Goal: Navigation & Orientation: Understand site structure

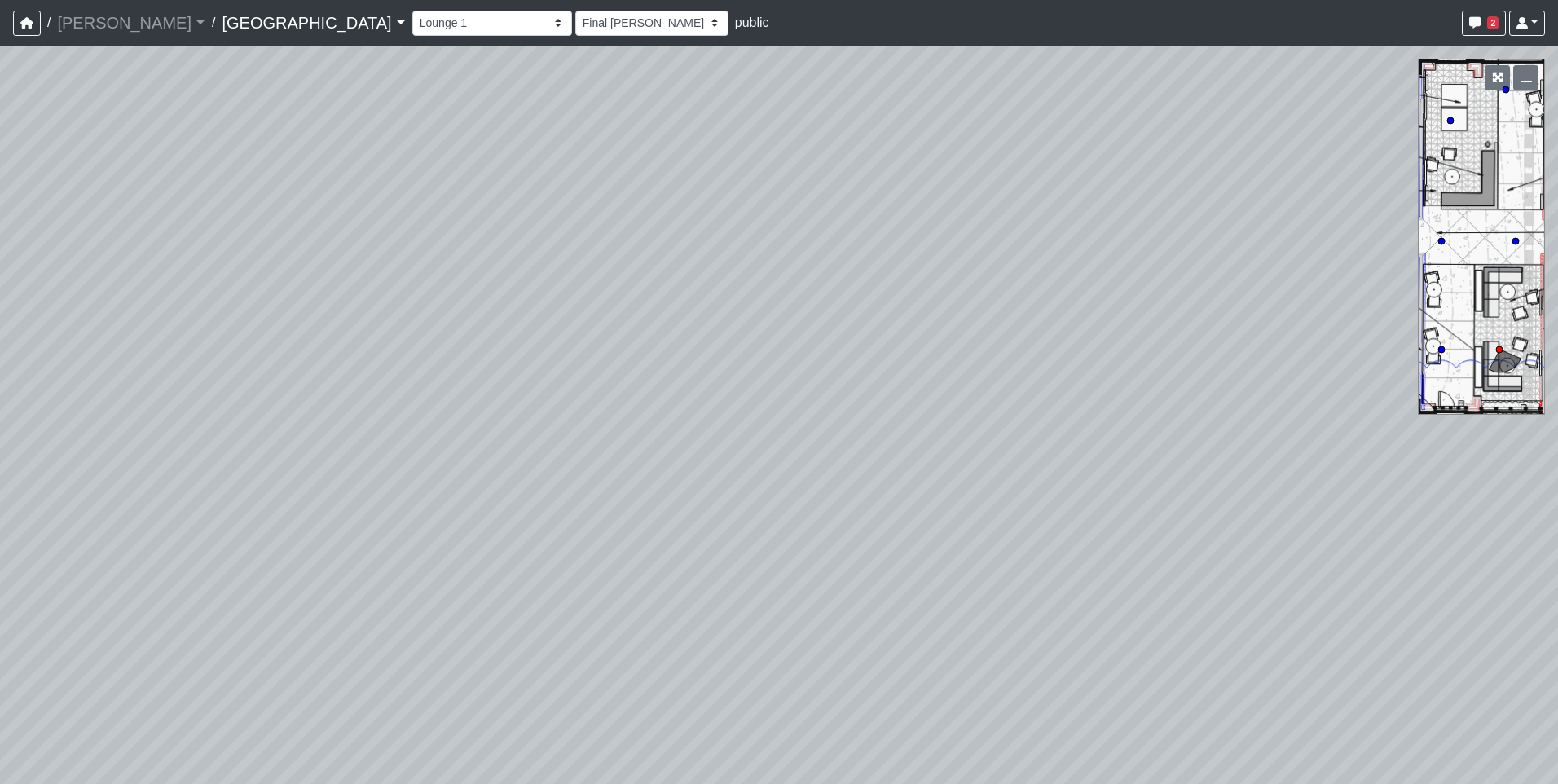
select select "wmN8i6qK71suYTzKAspxAn"
select select "h3ebyGk32eUmSzz99H473o"
drag, startPoint x: 351, startPoint y: 392, endPoint x: 915, endPoint y: 245, distance: 582.8
click at [915, 245] on div "Loading... Pool Courtyard Entry 1 Loading... Main Lounge 2 Loading... Pool Cour…" at bounding box center [779, 414] width 1558 height 738
drag, startPoint x: 614, startPoint y: 342, endPoint x: 879, endPoint y: 342, distance: 265.0
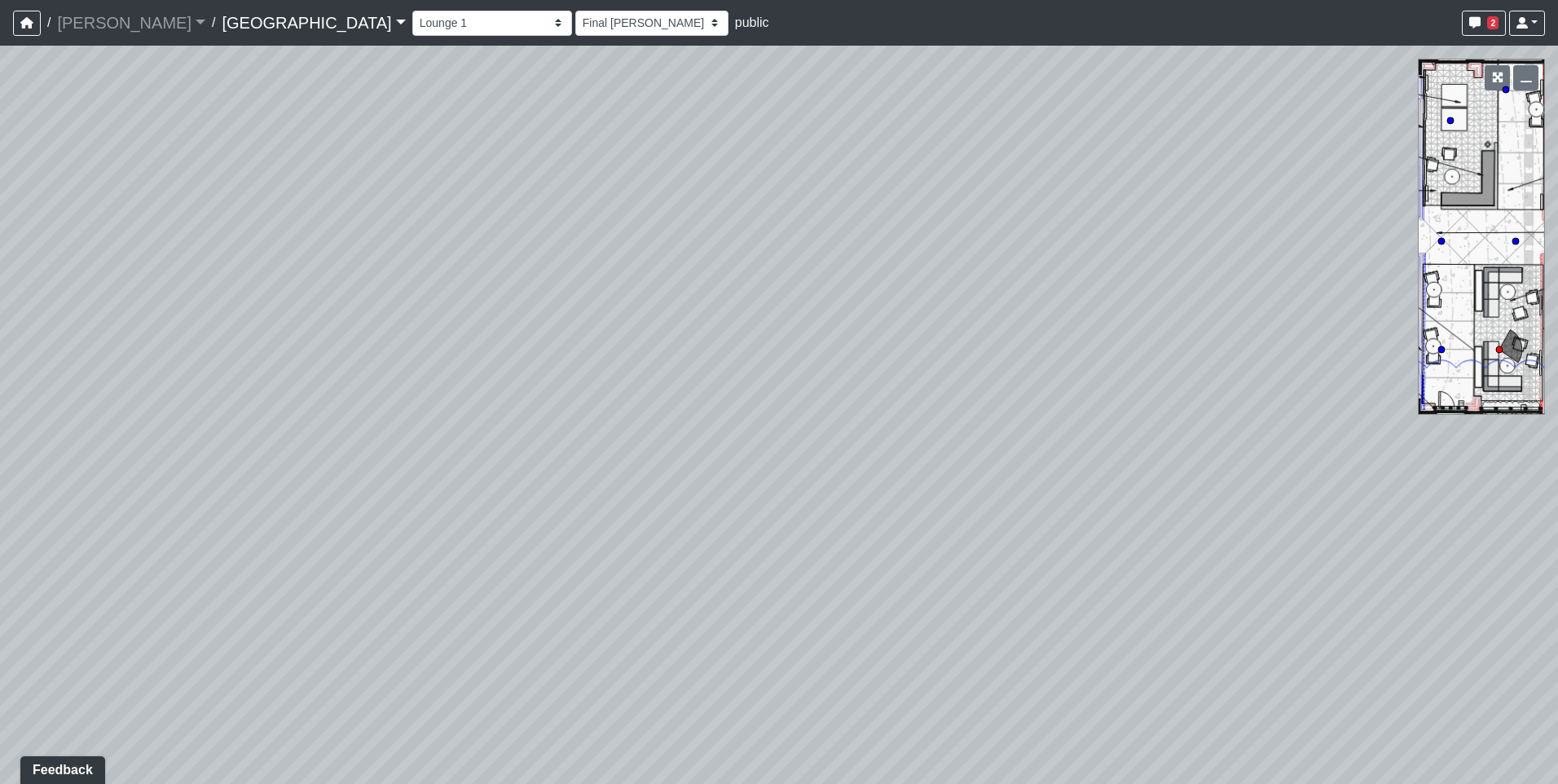
click at [879, 342] on div "Loading... Pool Courtyard Entry 1 Loading... Main Lounge 2 Loading... Pool Cour…" at bounding box center [779, 414] width 1558 height 738
drag, startPoint x: 305, startPoint y: 377, endPoint x: 874, endPoint y: 370, distance: 569.0
click at [874, 370] on div "Loading... Pool Courtyard Entry 1 Loading... Main Lounge 2 Loading... Pool Cour…" at bounding box center [779, 414] width 1558 height 738
drag, startPoint x: 577, startPoint y: 288, endPoint x: 1010, endPoint y: 218, distance: 438.6
click at [1010, 218] on div "Loading... Pool Courtyard Entry 1 Loading... Main Lounge 2 Loading... Pool Cour…" at bounding box center [779, 414] width 1558 height 738
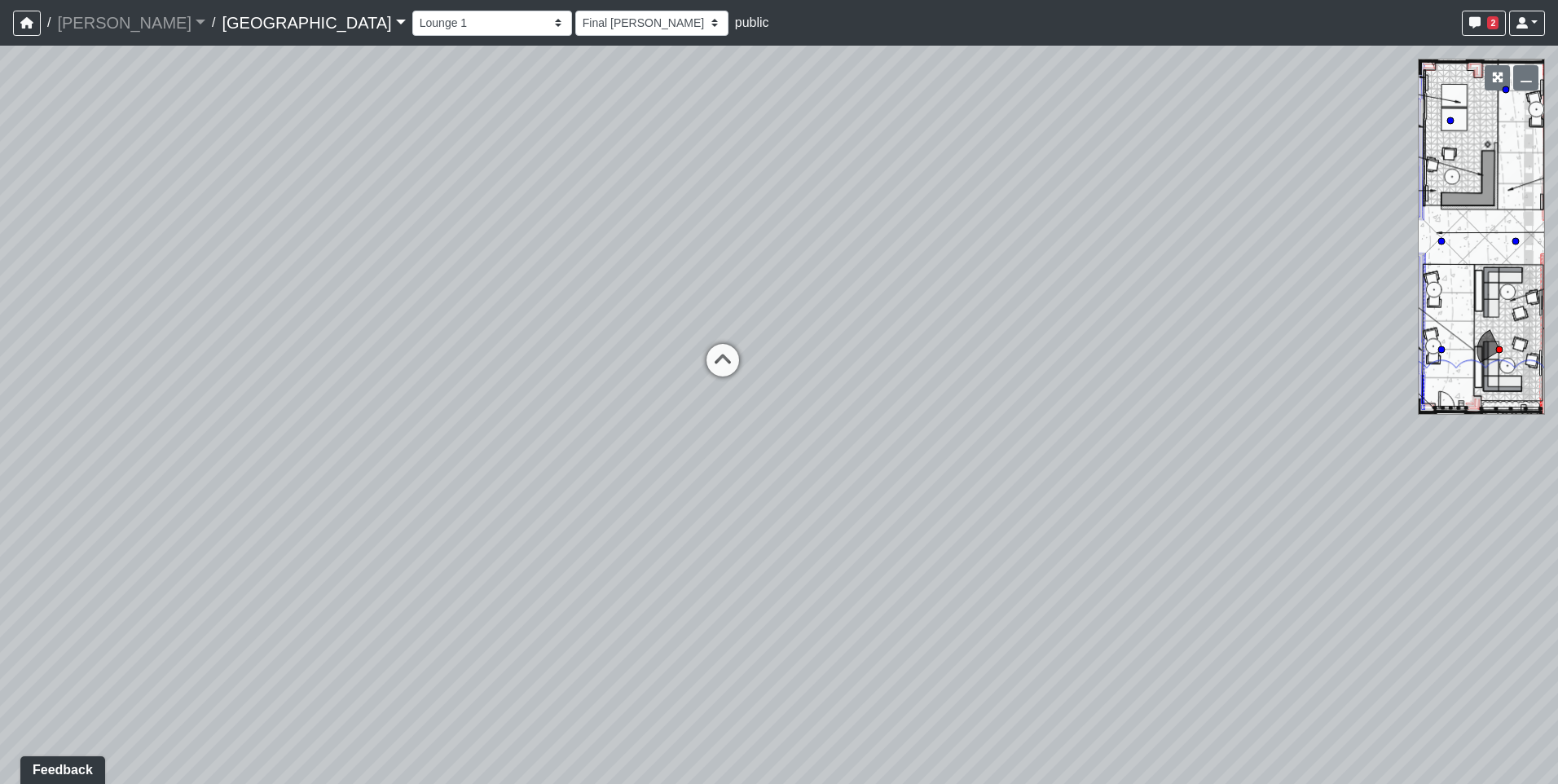
drag, startPoint x: 413, startPoint y: 407, endPoint x: 1082, endPoint y: 249, distance: 687.4
click at [1082, 249] on div "Loading... Pool Courtyard Entry 1 Loading... Main Lounge 2 Loading... Pool Cour…" at bounding box center [779, 414] width 1558 height 738
drag, startPoint x: 327, startPoint y: 385, endPoint x: 1238, endPoint y: 262, distance: 919.3
click at [1238, 262] on div "Loading... Pool Courtyard Entry 1 Loading... Main Lounge 2 Loading... Pool Cour…" at bounding box center [779, 414] width 1558 height 738
drag, startPoint x: 787, startPoint y: 322, endPoint x: 533, endPoint y: 515, distance: 319.0
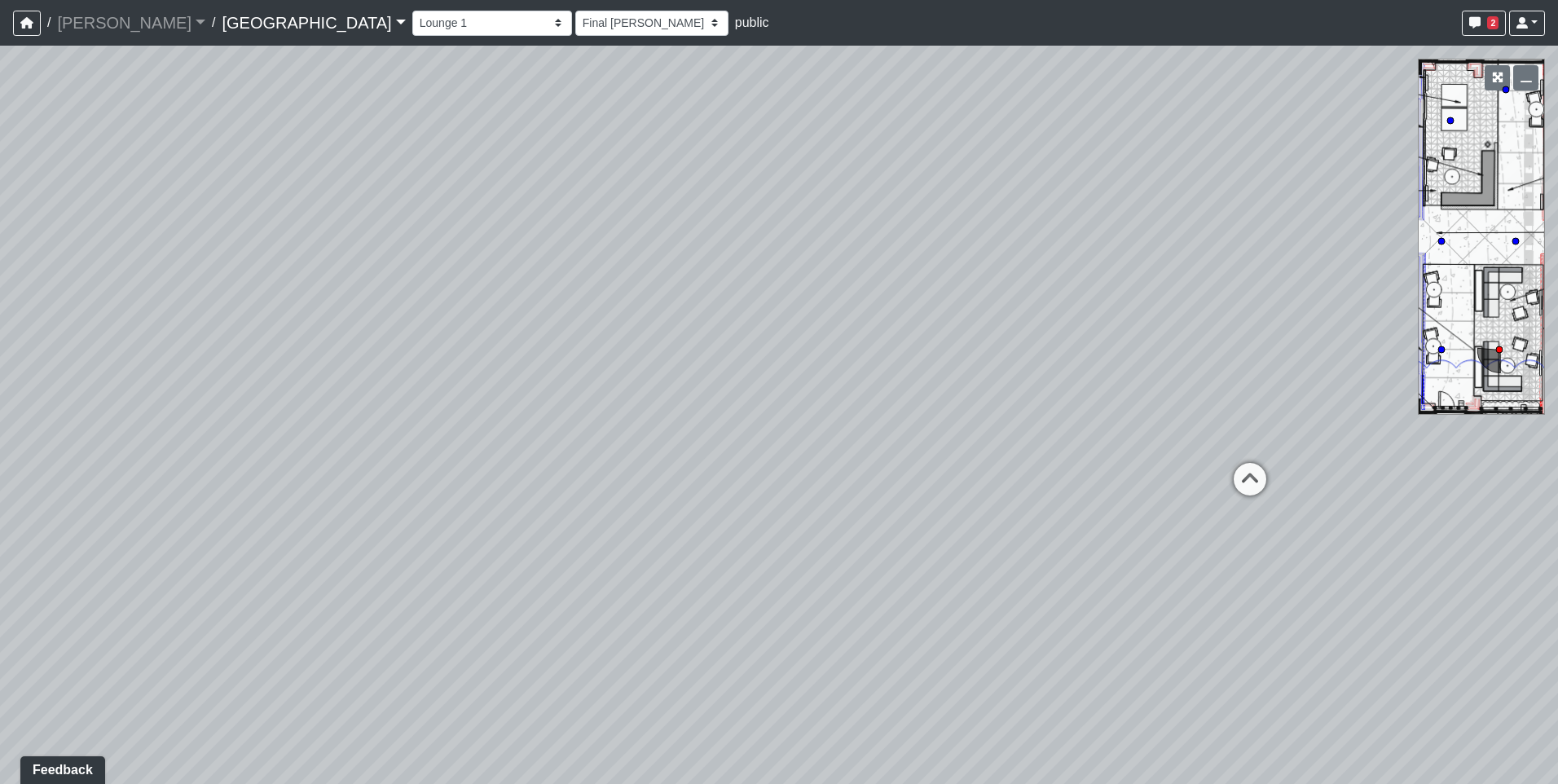
click at [533, 515] on div "Loading... Pool Courtyard Entry 1 Loading... Main Lounge 2 Loading... Pool Cour…" at bounding box center [779, 414] width 1558 height 738
click at [816, 293] on div "Loading... Pool Courtyard Entry 1 Loading... Main Lounge 2 Loading... Pool Cour…" at bounding box center [779, 414] width 1558 height 738
click at [1119, 464] on icon at bounding box center [1135, 475] width 49 height 49
select select "sEwiTxnSdALfGjNGTJr68G"
select select "h3ebyGk32eUmSzz99H473o"
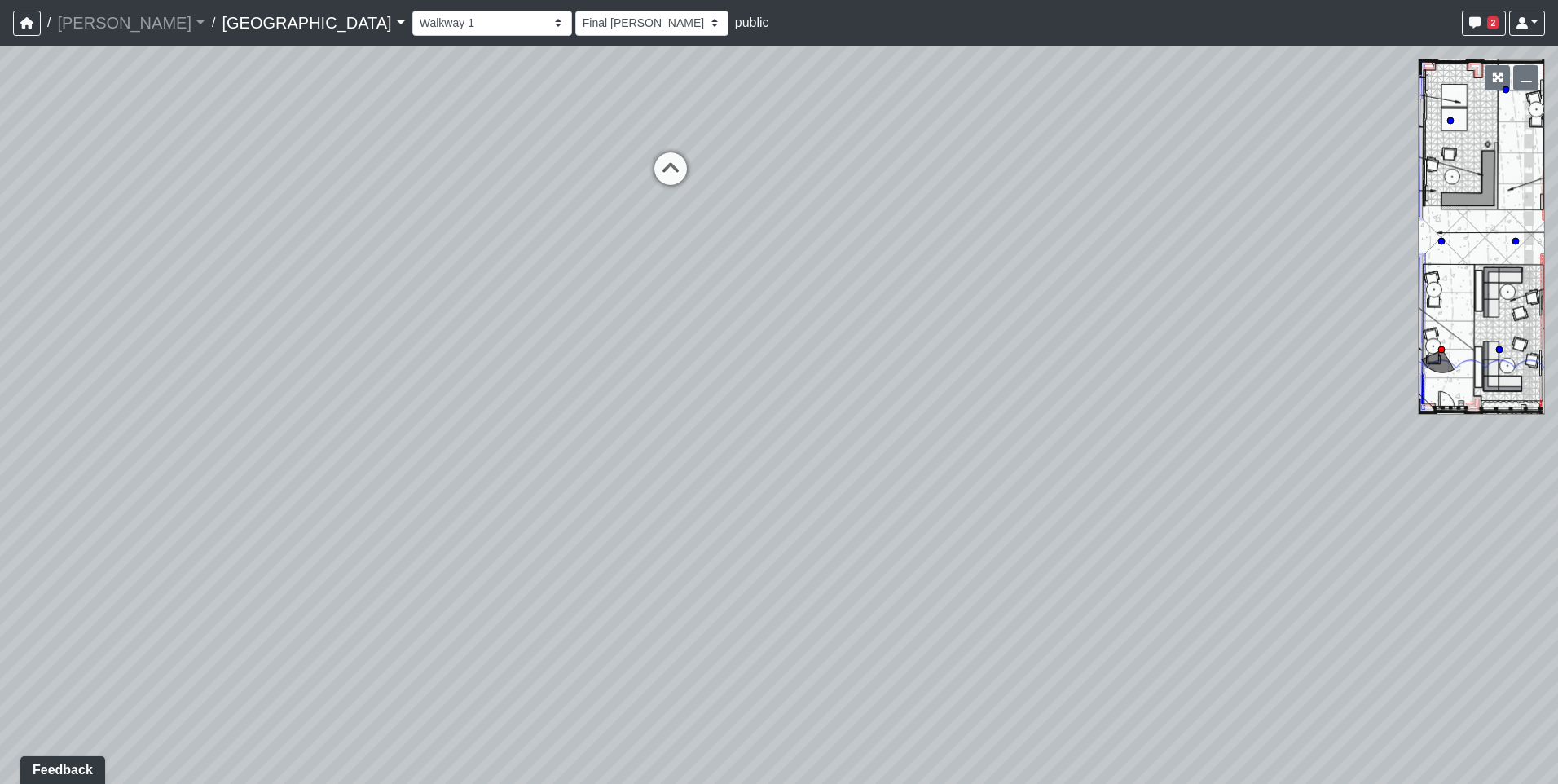
drag, startPoint x: 565, startPoint y: 385, endPoint x: 1121, endPoint y: 392, distance: 556.0
click at [1124, 392] on div "Loading... Pool Courtyard Entry 1 Loading... Main Lounge 2 Loading... Pool Cour…" at bounding box center [779, 414] width 1558 height 738
click at [681, 169] on icon at bounding box center [678, 178] width 49 height 49
select select "bp6eZf2t8AY9XxgWzxsDS7"
select select "h3ebyGk32eUmSzz99H473o"
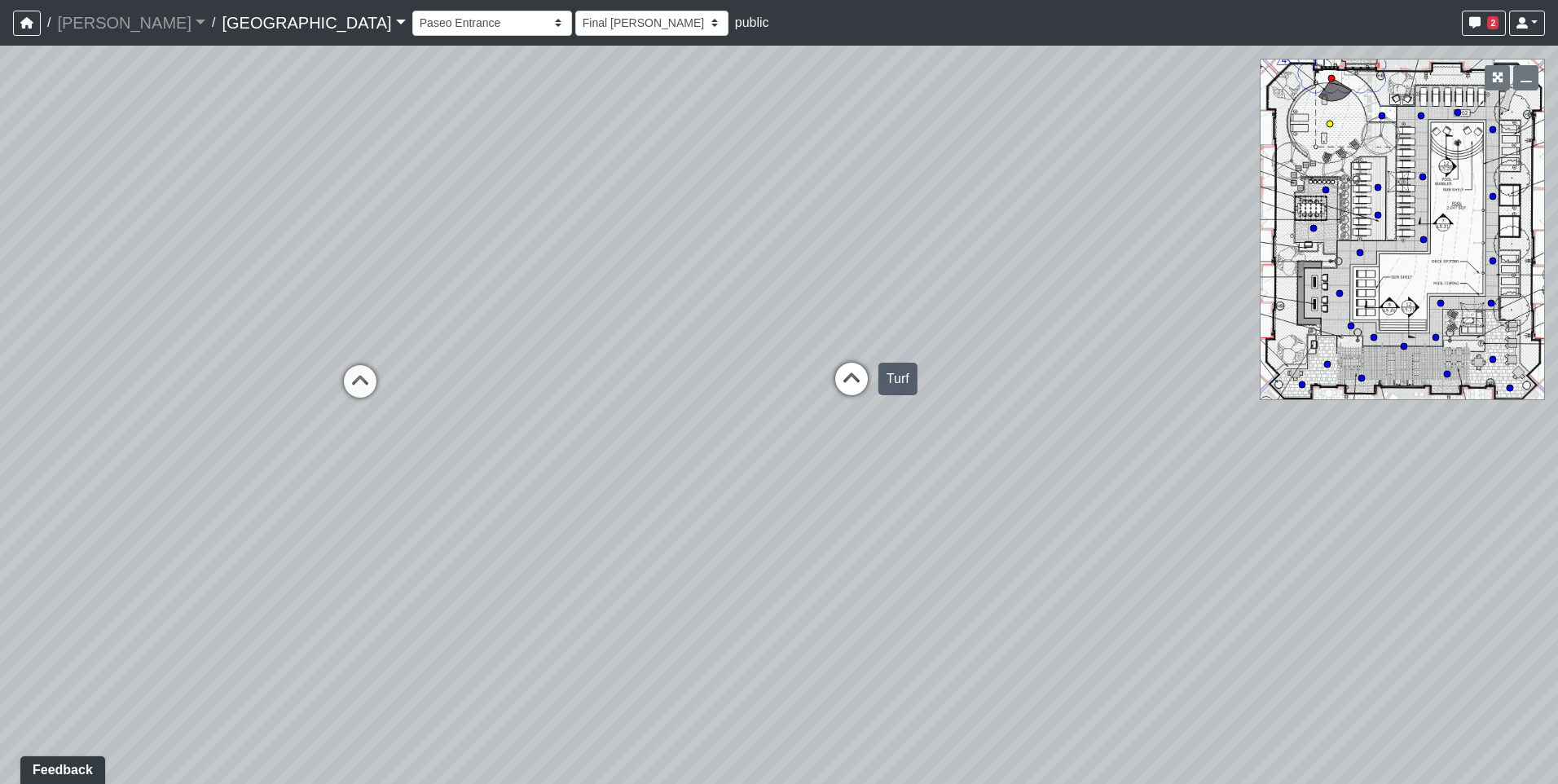
drag, startPoint x: 481, startPoint y: 302, endPoint x: 858, endPoint y: 370, distance: 383.1
click at [858, 370] on div "Loading... Pool Courtyard Entry 1 Loading... Main Lounge 2 Loading... Pool Cour…" at bounding box center [779, 414] width 1558 height 738
click at [374, 381] on icon at bounding box center [360, 390] width 49 height 49
select select "ts1weBV6nSNRudKdgJX1Ed"
select select "h3ebyGk32eUmSzz99H473o"
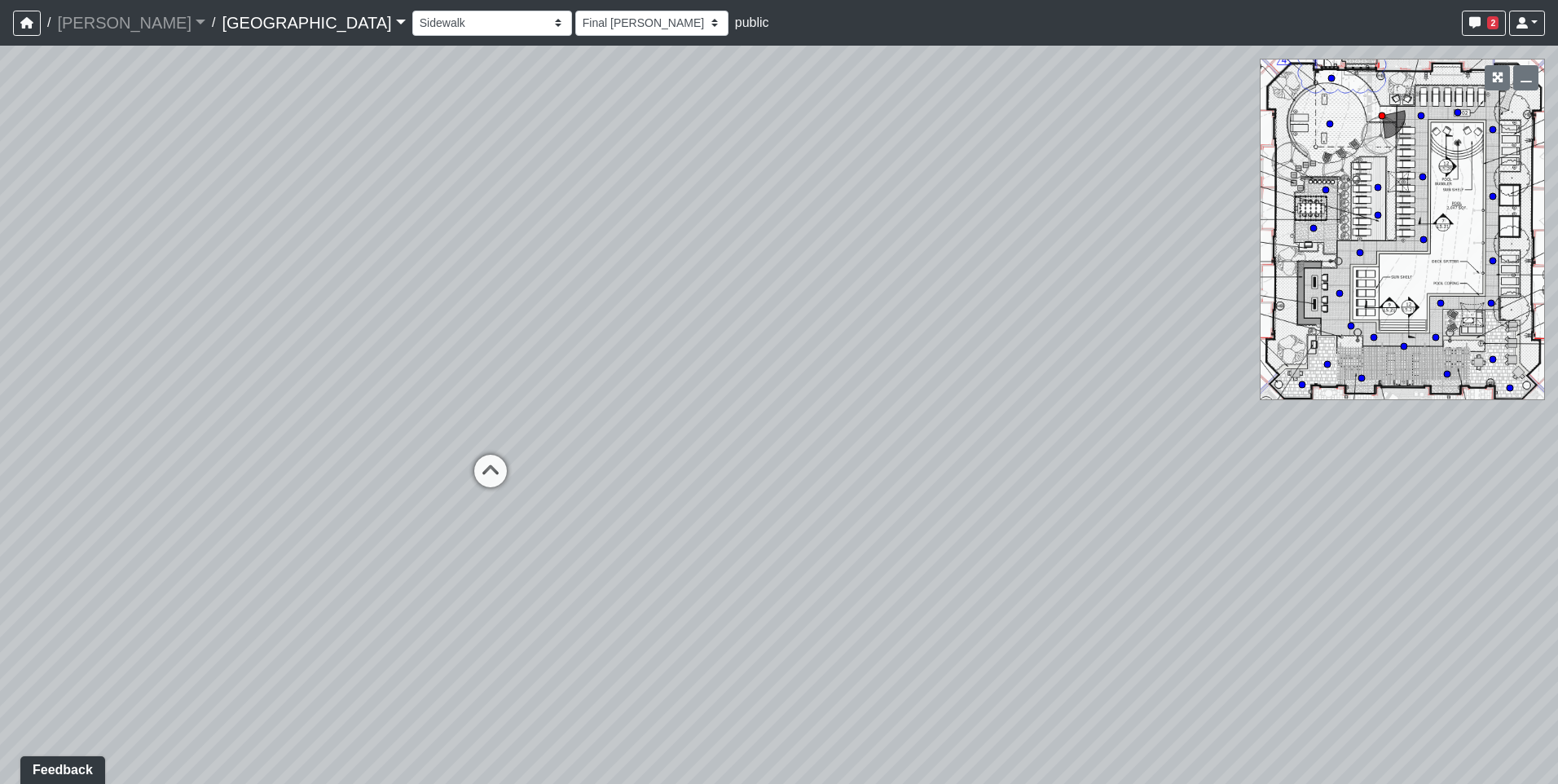
drag, startPoint x: 297, startPoint y: 409, endPoint x: 884, endPoint y: 466, distance: 589.8
click at [884, 466] on div "Loading... Pool Courtyard Entry 1 Loading... Main Lounge 2 Loading... Pool Cour…" at bounding box center [779, 414] width 1558 height 738
click at [486, 465] on icon at bounding box center [491, 480] width 49 height 49
select select "o9XpDjzQN4b3nso91ttAXF"
select select "h3ebyGk32eUmSzz99H473o"
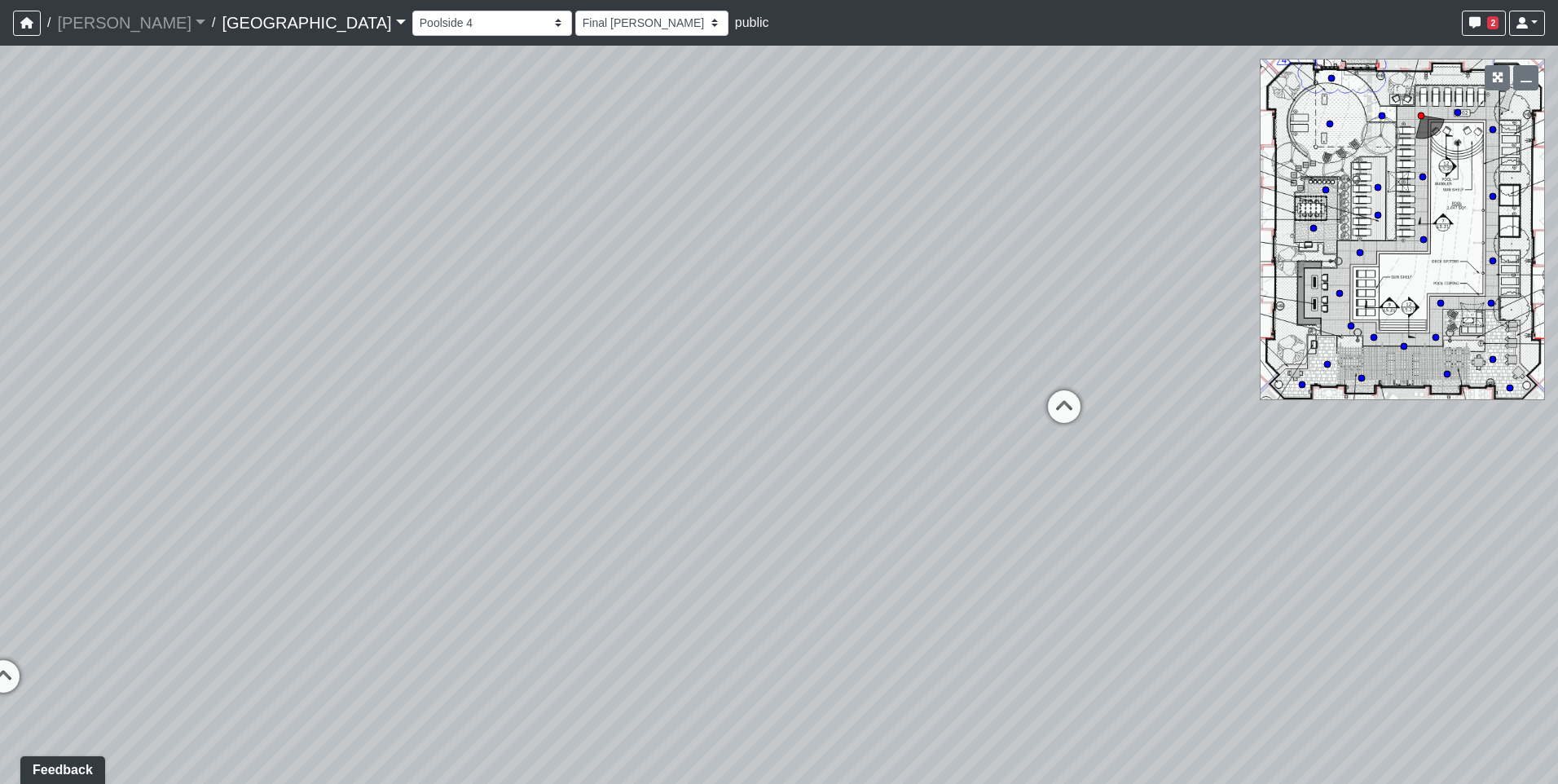
drag, startPoint x: 937, startPoint y: 309, endPoint x: 379, endPoint y: 335, distance: 558.6
click at [379, 335] on div "Loading... Pool Courtyard Entry 1 Loading... Main Lounge 2 Loading... Pool Cour…" at bounding box center [779, 414] width 1558 height 738
click at [869, 402] on icon at bounding box center [872, 405] width 49 height 49
select select "rfT8oXyc8mMXL2JMPGf6C2"
select select "h3ebyGk32eUmSzz99H473o"
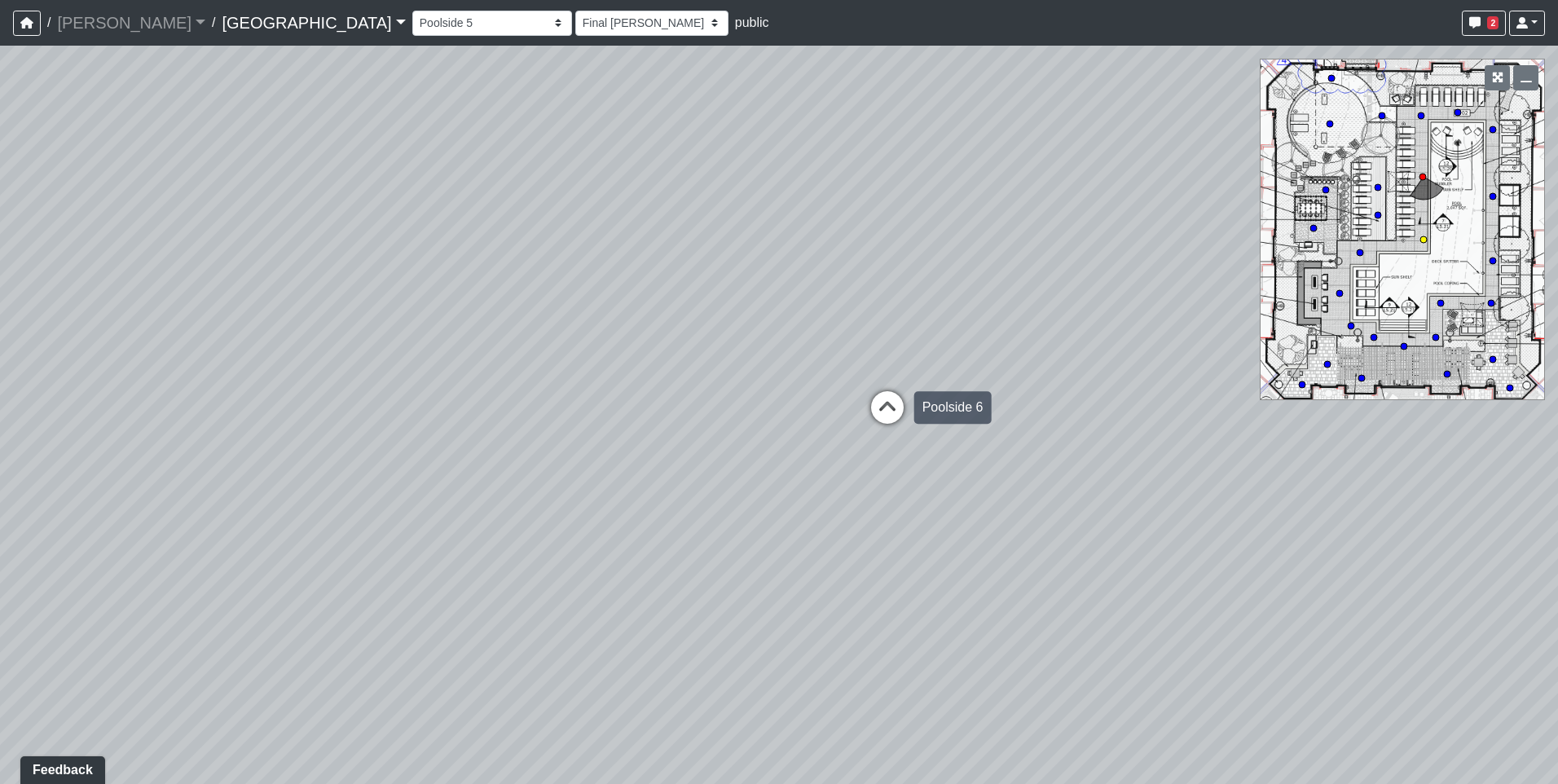
click at [876, 405] on icon at bounding box center [887, 415] width 49 height 49
select select "vHFmJJqDZLNaM8qRPtTfu9"
select select "h3ebyGk32eUmSzz99H473o"
drag, startPoint x: 975, startPoint y: 352, endPoint x: 570, endPoint y: 353, distance: 405.0
click at [570, 353] on div "Loading... Pool Courtyard Entry 1 Loading... Main Lounge 2 Loading... Pool Cour…" at bounding box center [779, 414] width 1558 height 738
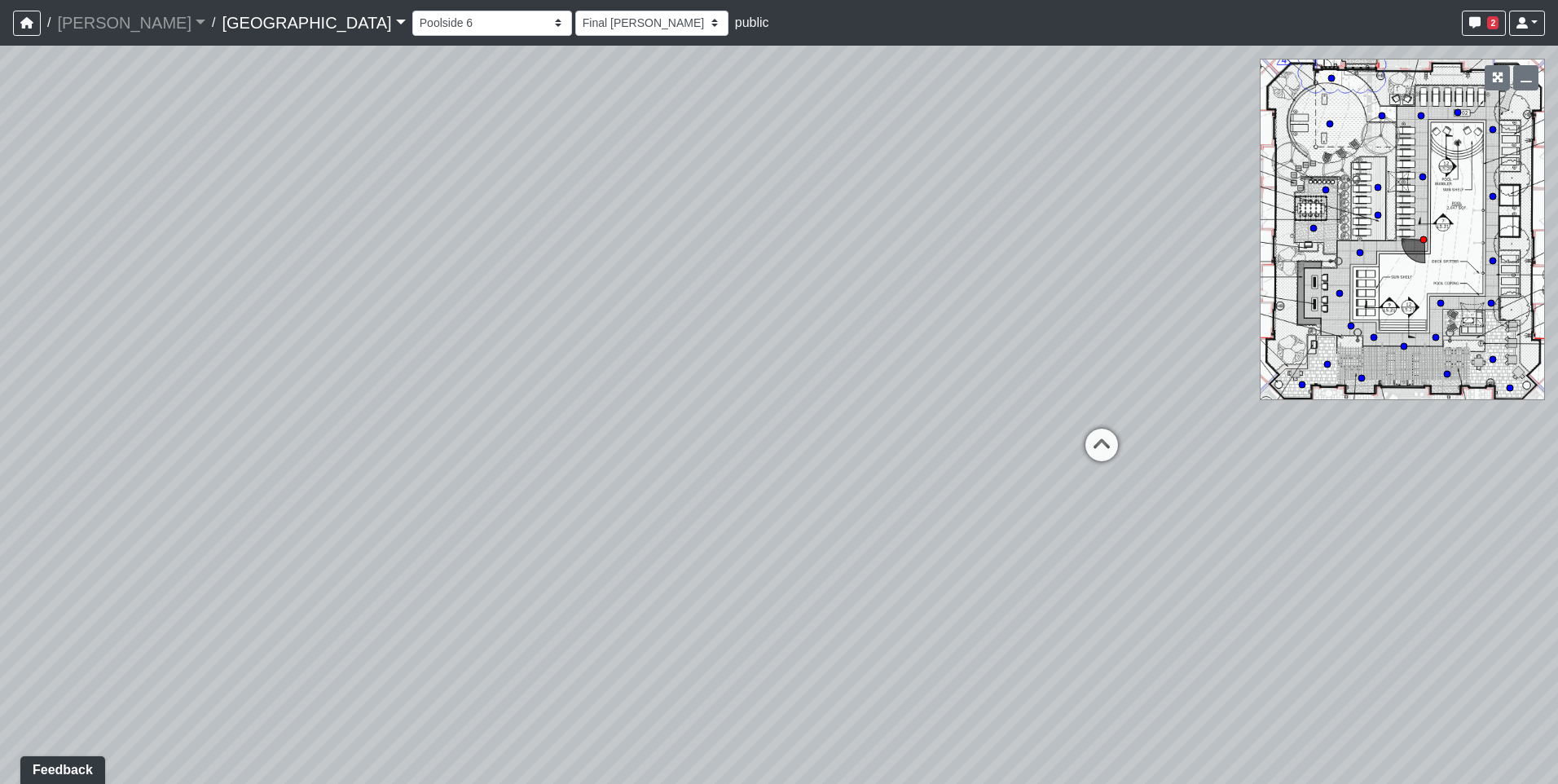
drag, startPoint x: 909, startPoint y: 370, endPoint x: 491, endPoint y: 370, distance: 418.0
click at [491, 370] on div "Loading... Pool Courtyard Entry 1 Loading... Main Lounge 2 Loading... Pool Cour…" at bounding box center [779, 414] width 1558 height 738
click at [1095, 446] on icon at bounding box center [1094, 451] width 49 height 49
select select "3Yp3f2JyB9RuRZxs8365ta"
select select "h3ebyGk32eUmSzz99H473o"
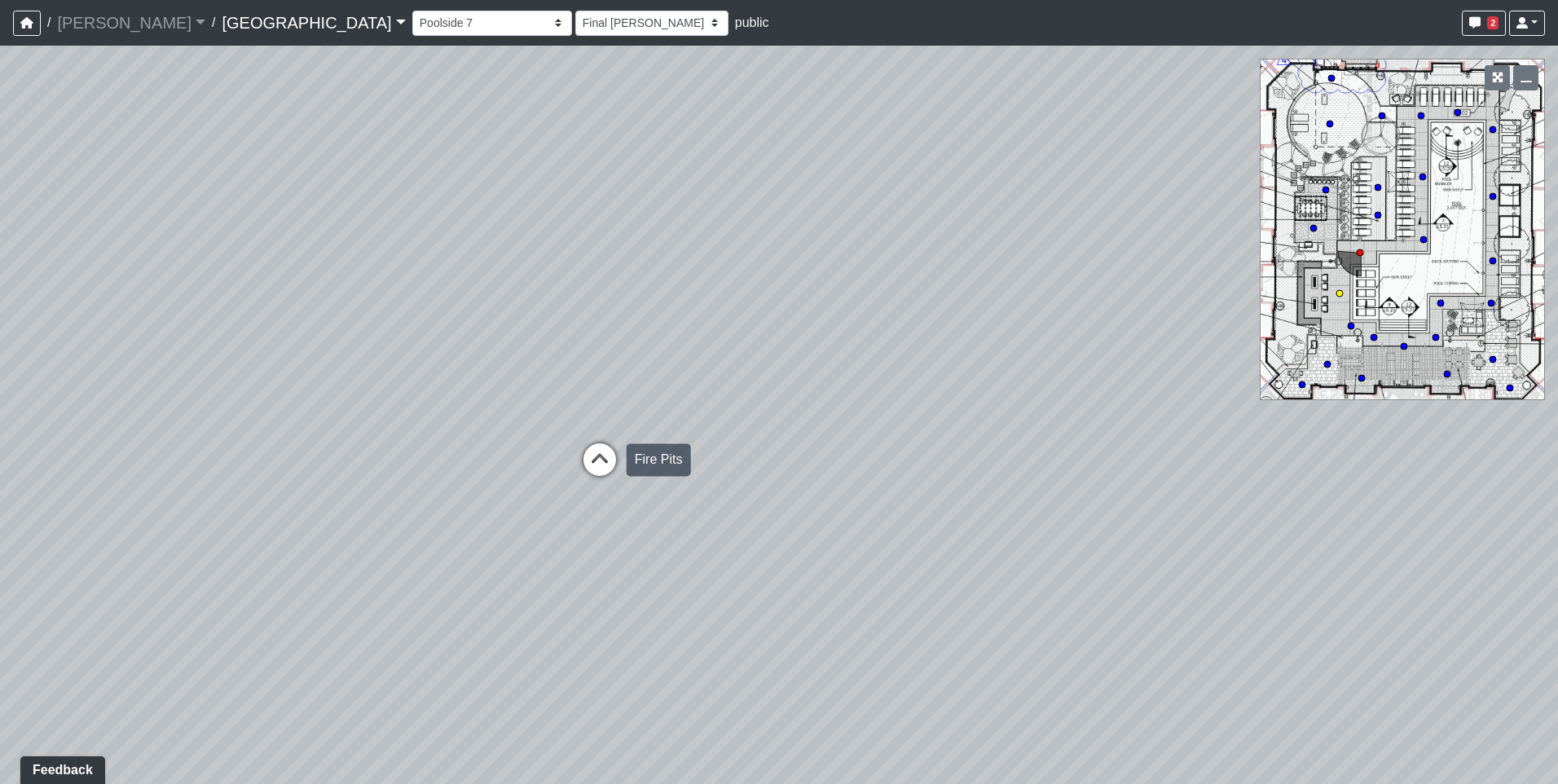
click at [613, 448] on icon at bounding box center [600, 468] width 49 height 49
select select "37xGgjA7i9Vw4XtMmYgQ1y"
select select "h3ebyGk32eUmSzz99H473o"
click at [462, 427] on icon at bounding box center [454, 435] width 49 height 49
select select "4gLVSiiFjtAtCpXpGU8akr"
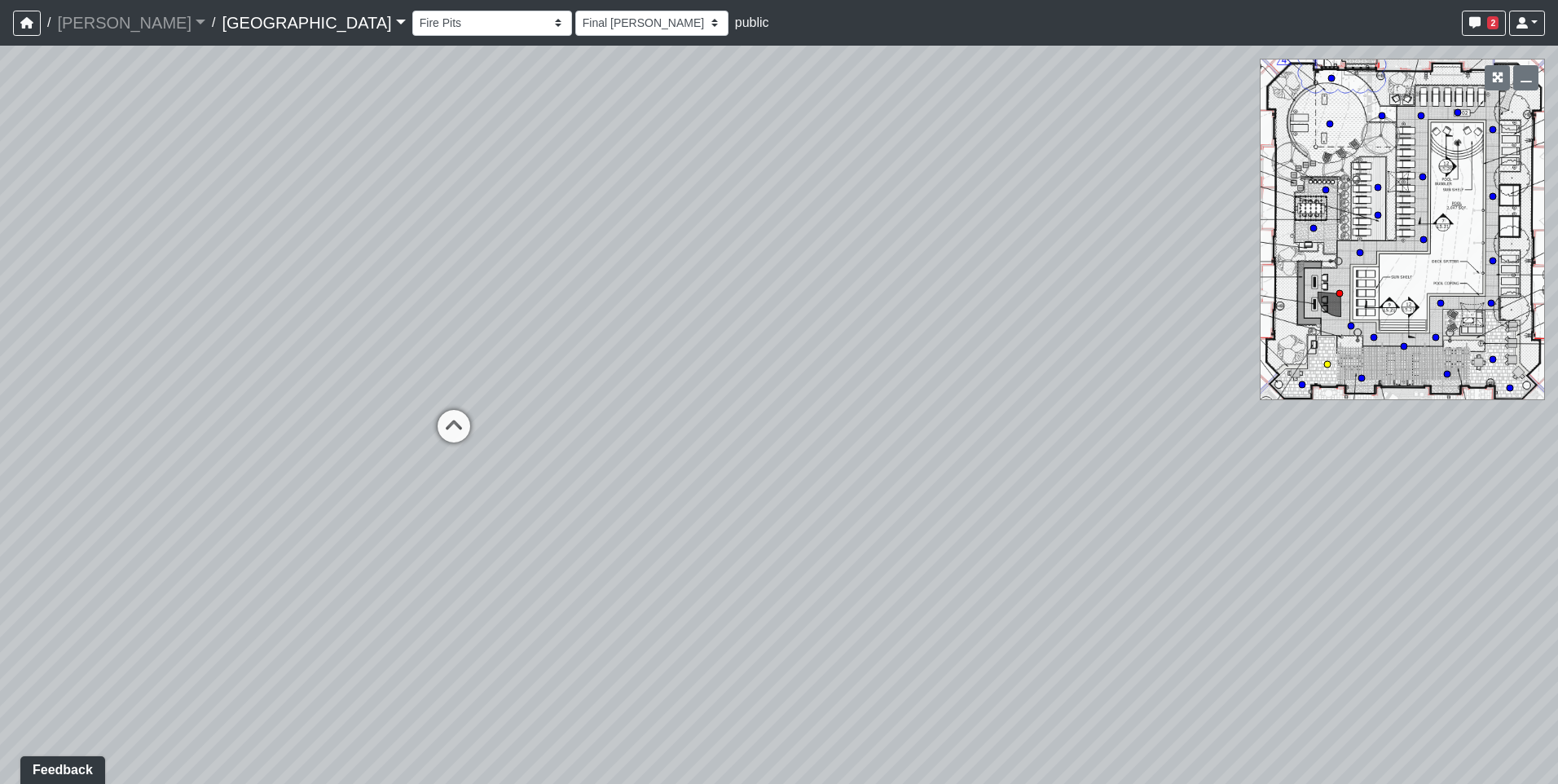
select select "h3ebyGk32eUmSzz99H473o"
drag, startPoint x: 282, startPoint y: 443, endPoint x: 1163, endPoint y: 443, distance: 881.0
click at [1163, 443] on div "Loading... Pool Courtyard Entry 1 Loading... Main Lounge 2 Loading... Pool Cour…" at bounding box center [779, 414] width 1558 height 738
drag, startPoint x: 544, startPoint y: 440, endPoint x: 1237, endPoint y: 446, distance: 693.0
click at [1237, 446] on div "Loading... Pool Courtyard Entry 1 Loading... Main Lounge 2 Loading... Pool Cour…" at bounding box center [779, 414] width 1558 height 738
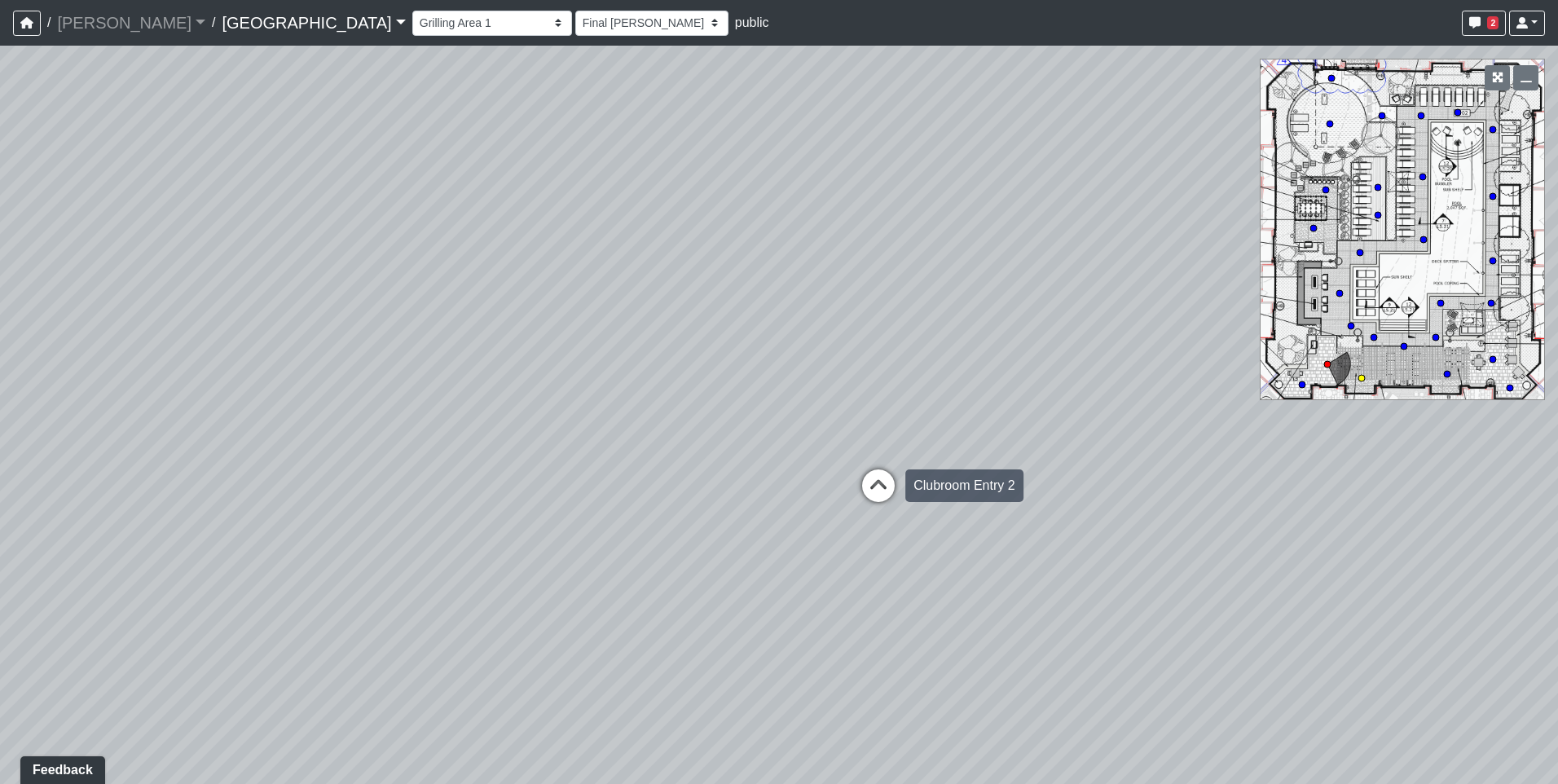
click at [890, 482] on icon at bounding box center [878, 494] width 49 height 49
select select "mVhNpWoqqtcJLUh4fT9MXm"
select select "h3ebyGk32eUmSzz99H473o"
drag, startPoint x: 543, startPoint y: 378, endPoint x: 853, endPoint y: 489, distance: 329.3
click at [853, 489] on div "Loading... Pool Courtyard Entry 1 Loading... Main Lounge 2 Loading... Pool Cour…" at bounding box center [779, 414] width 1558 height 738
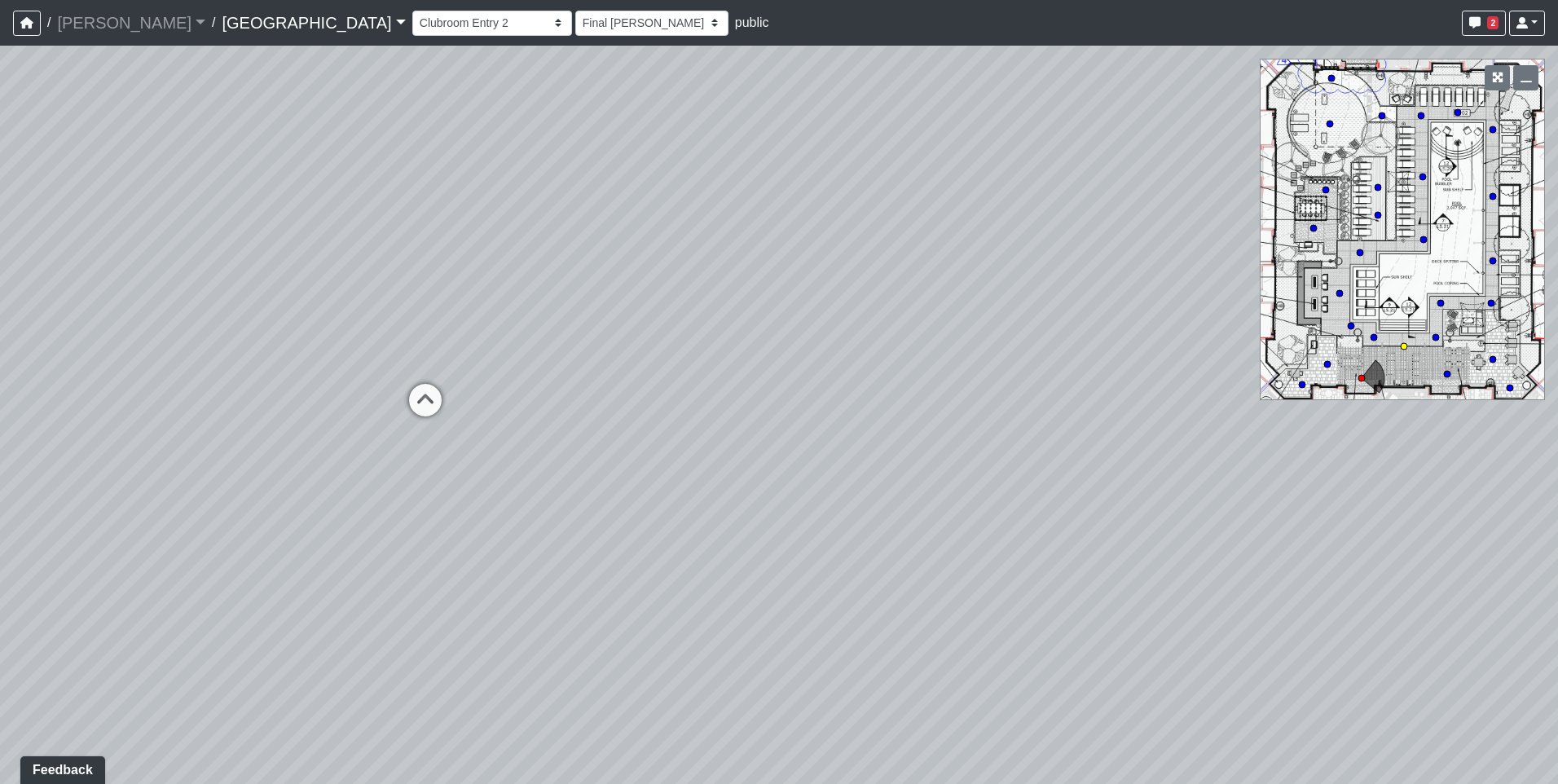
click at [423, 401] on icon at bounding box center [425, 408] width 49 height 49
select select "qPF58Gj19tdZKxXjctCZ5B"
select select "h3ebyGk32eUmSzz99H473o"
drag, startPoint x: 804, startPoint y: 420, endPoint x: 276, endPoint y: 450, distance: 528.9
click at [276, 450] on div "Loading... Pool Courtyard Entry 1 Loading... Main Lounge 2 Loading... Pool Cour…" at bounding box center [779, 414] width 1558 height 738
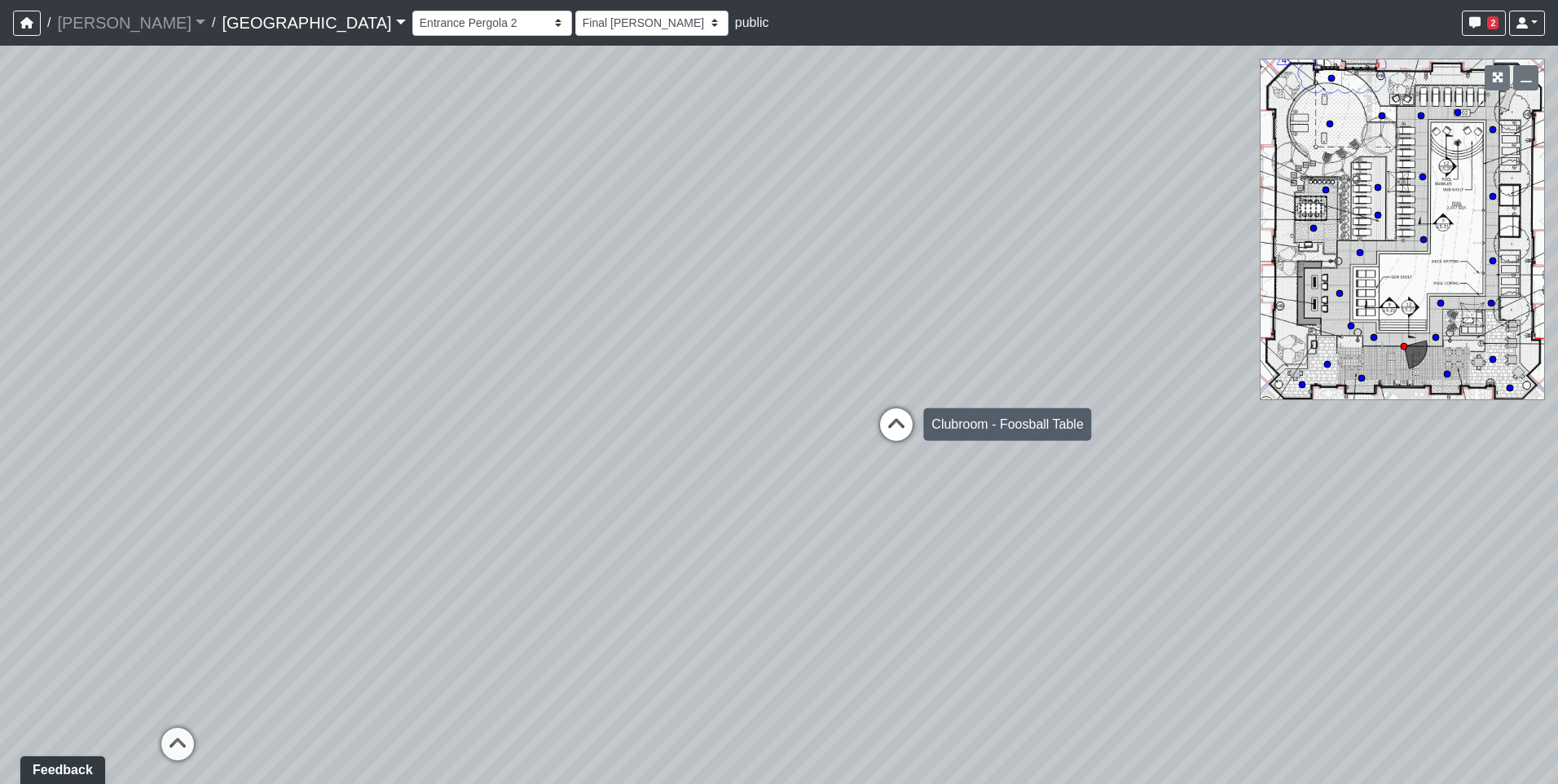
click at [894, 436] on icon at bounding box center [897, 433] width 49 height 49
select select "5YdP8s9J1uMCwQbH227TJn"
select select "h3ebyGk32eUmSzz99H473o"
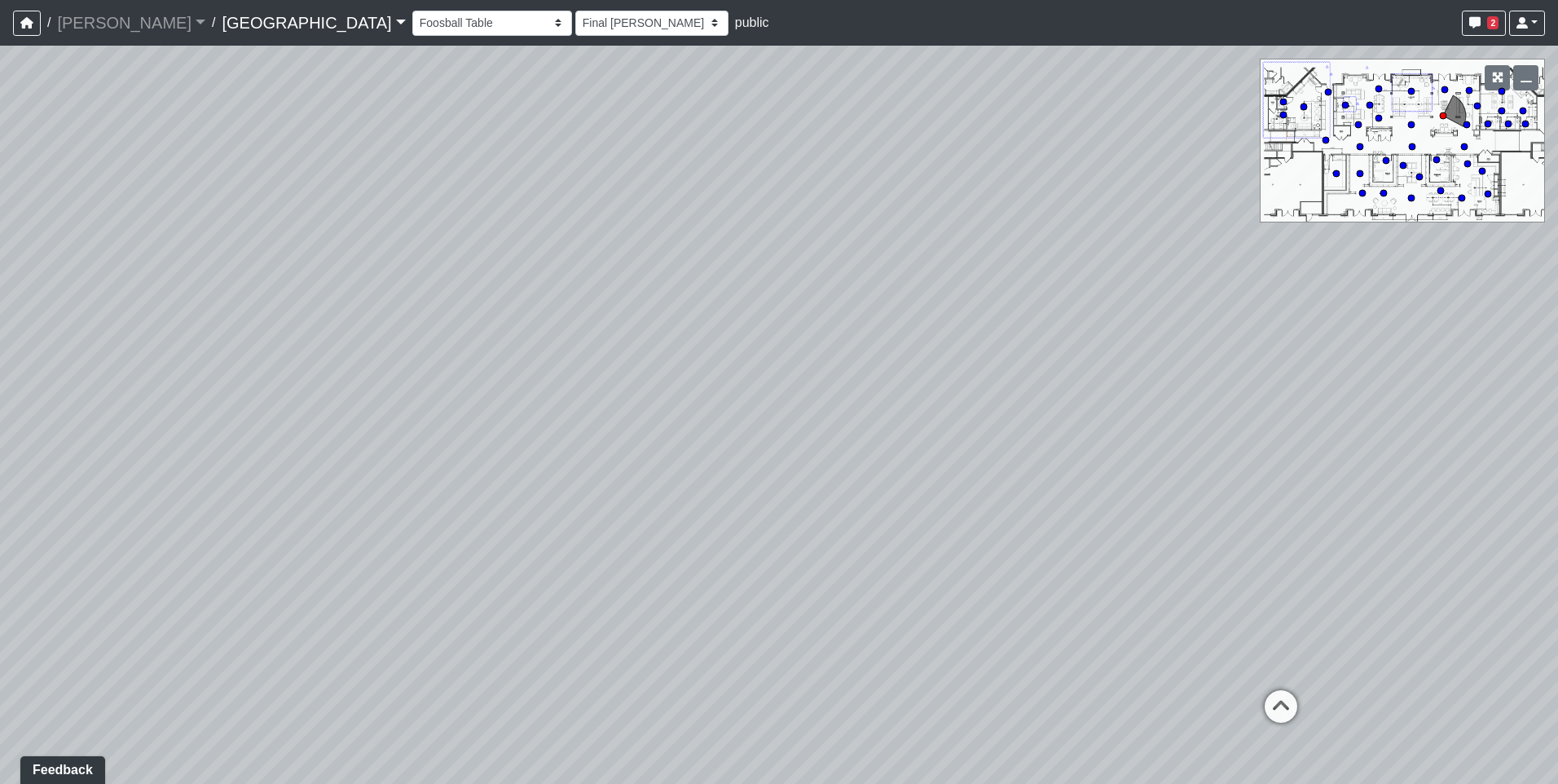
drag, startPoint x: 1003, startPoint y: 434, endPoint x: 1125, endPoint y: 426, distance: 122.3
click at [1125, 426] on div "Loading... Pool Courtyard Entry 1 Loading... Main Lounge 2 Loading... Pool Cour…" at bounding box center [779, 414] width 1558 height 738
drag, startPoint x: 907, startPoint y: 453, endPoint x: 1067, endPoint y: 455, distance: 160.0
click at [1077, 455] on div "Loading... Pool Courtyard Entry 1 Loading... Main Lounge 2 Loading... Pool Cour…" at bounding box center [779, 414] width 1558 height 738
drag, startPoint x: 895, startPoint y: 456, endPoint x: 1005, endPoint y: 458, distance: 110.0
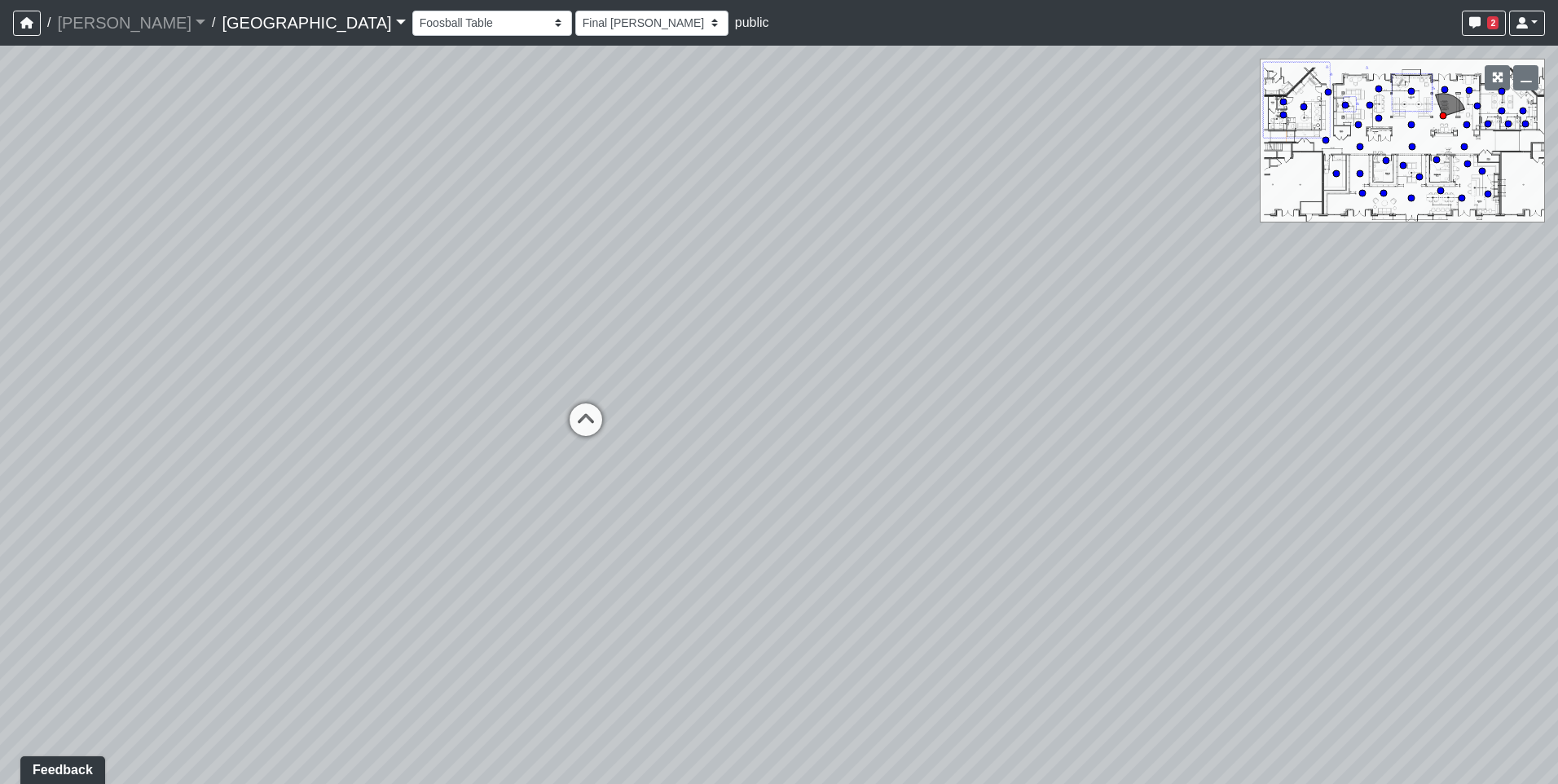
click at [1040, 460] on div "Loading... Pool Courtyard Entry 1 Loading... Main Lounge 2 Loading... Pool Cour…" at bounding box center [779, 414] width 1558 height 738
click at [770, 426] on icon at bounding box center [766, 434] width 49 height 49
select select "rSNPTk6fVWzVTWWJRKuvHZ"
select select "h3ebyGk32eUmSzz99H473o"
click at [675, 423] on icon at bounding box center [672, 423] width 49 height 49
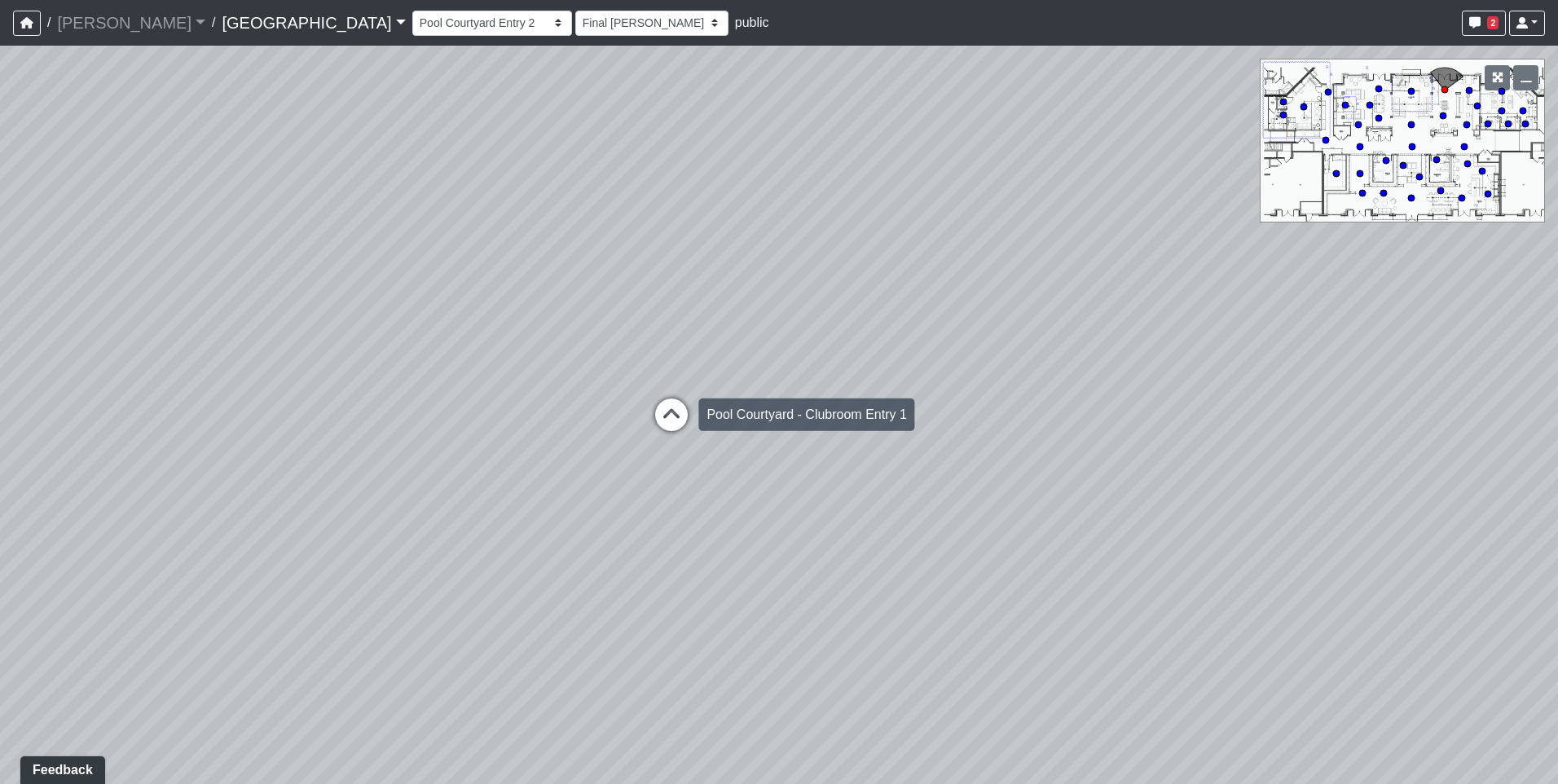
select select "56ykG6Uii8XbvcMZS3FyXu"
select select "h3ebyGk32eUmSzz99H473o"
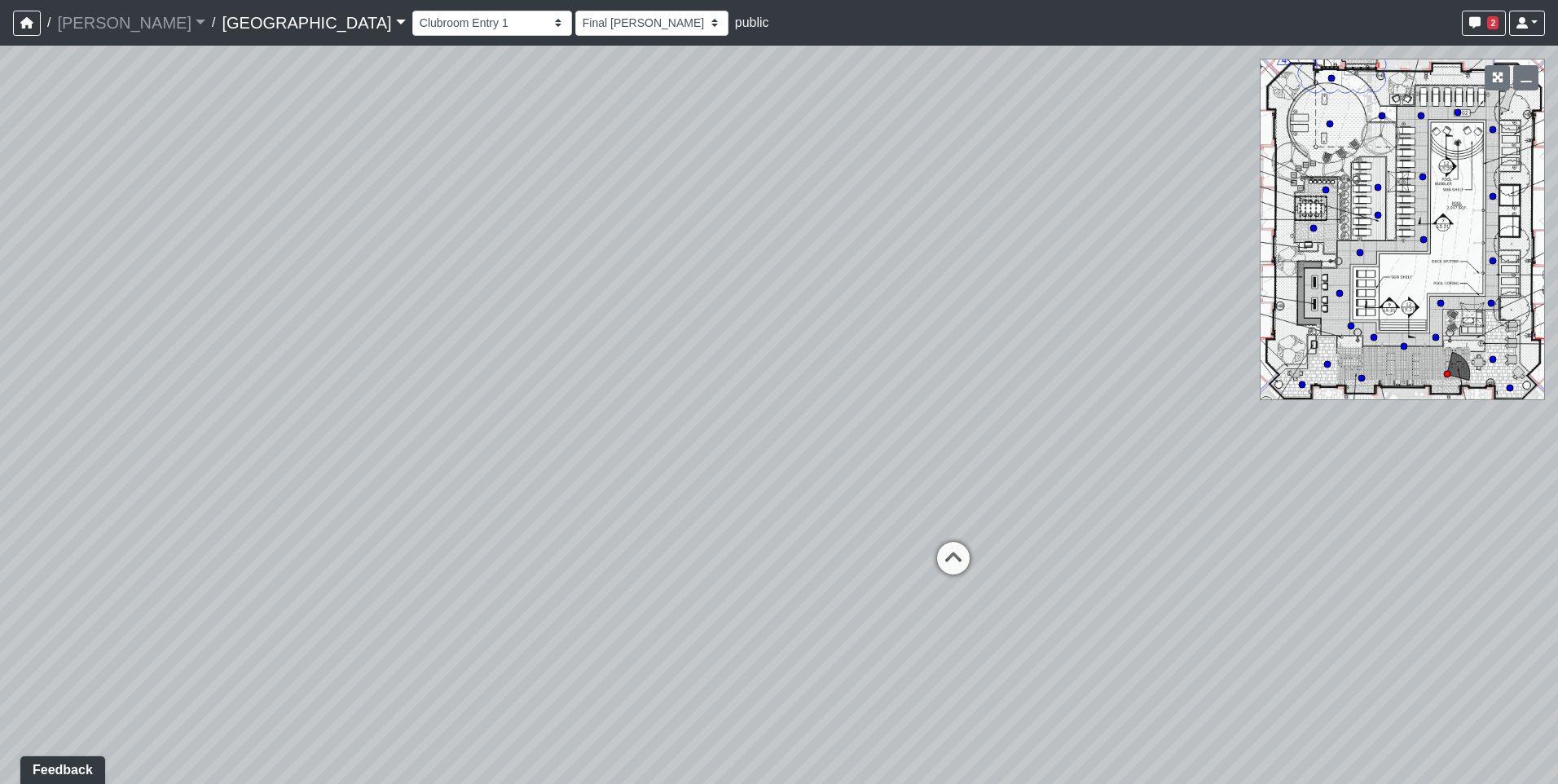
drag, startPoint x: 1004, startPoint y: 466, endPoint x: 311, endPoint y: 430, distance: 693.9
click at [276, 430] on div "Loading... Pool Courtyard Entry 1 Loading... Main Lounge 2 Loading... Pool Cour…" at bounding box center [779, 414] width 1558 height 738
drag, startPoint x: 1054, startPoint y: 520, endPoint x: 844, endPoint y: 479, distance: 214.0
click at [844, 479] on div "Loading... Pool Courtyard Entry 1 Loading... Main Lounge 2 Loading... Pool Cour…" at bounding box center [779, 414] width 1558 height 738
drag, startPoint x: 936, startPoint y: 563, endPoint x: 996, endPoint y: 559, distance: 60.1
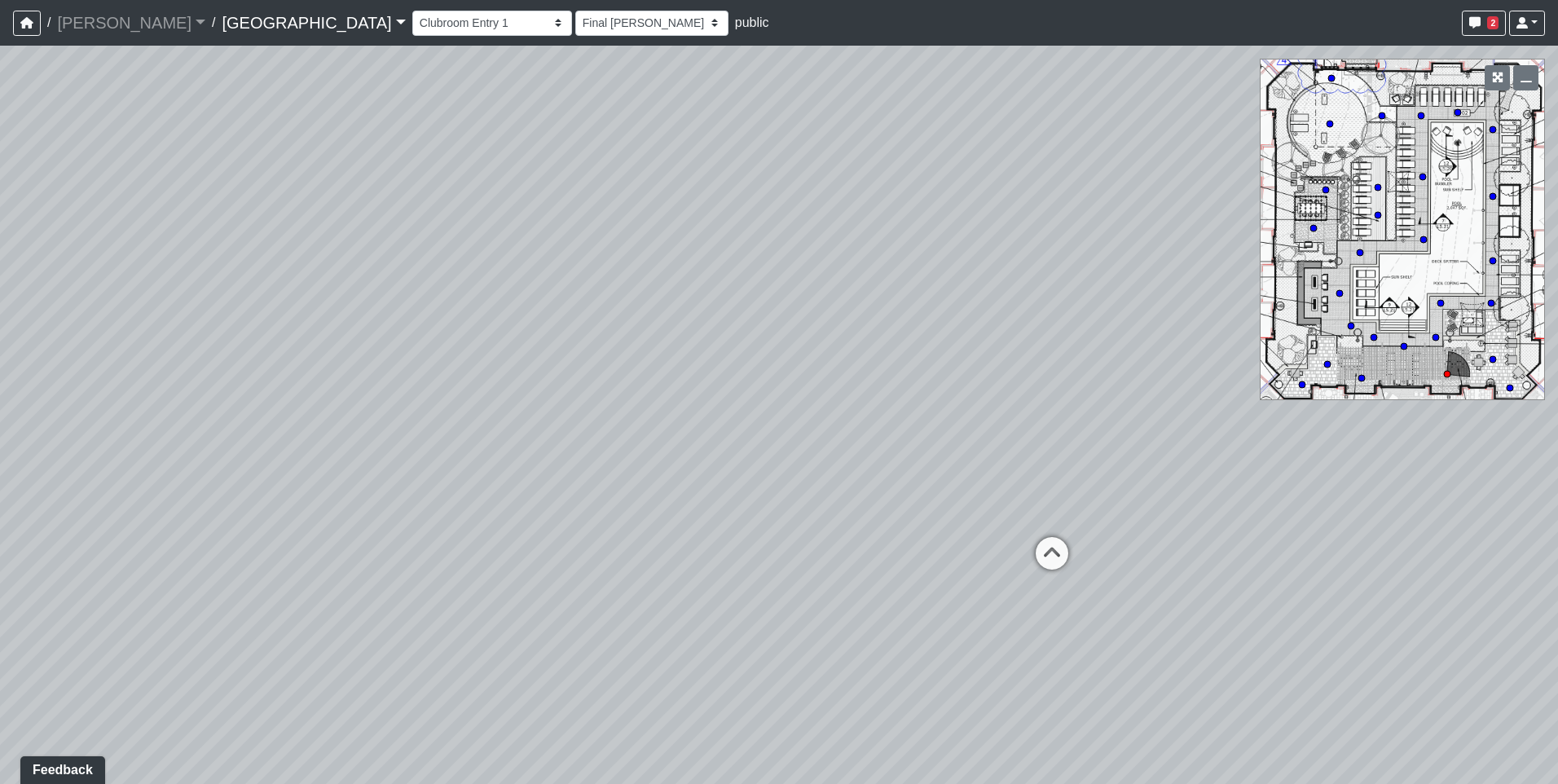
click at [996, 559] on div "Loading... Pool Courtyard Entry 1 Loading... Main Lounge 2 Loading... Pool Cour…" at bounding box center [779, 414] width 1558 height 738
drag, startPoint x: 396, startPoint y: 444, endPoint x: 934, endPoint y: 367, distance: 543.5
click at [934, 367] on div "Loading... Pool Courtyard Entry 1 Loading... Main Lounge 2 Loading... Pool Cour…" at bounding box center [779, 414] width 1558 height 738
click at [549, 488] on icon at bounding box center [562, 489] width 49 height 49
select select "ogt1AyrjNtVa1H4PfKvCPh"
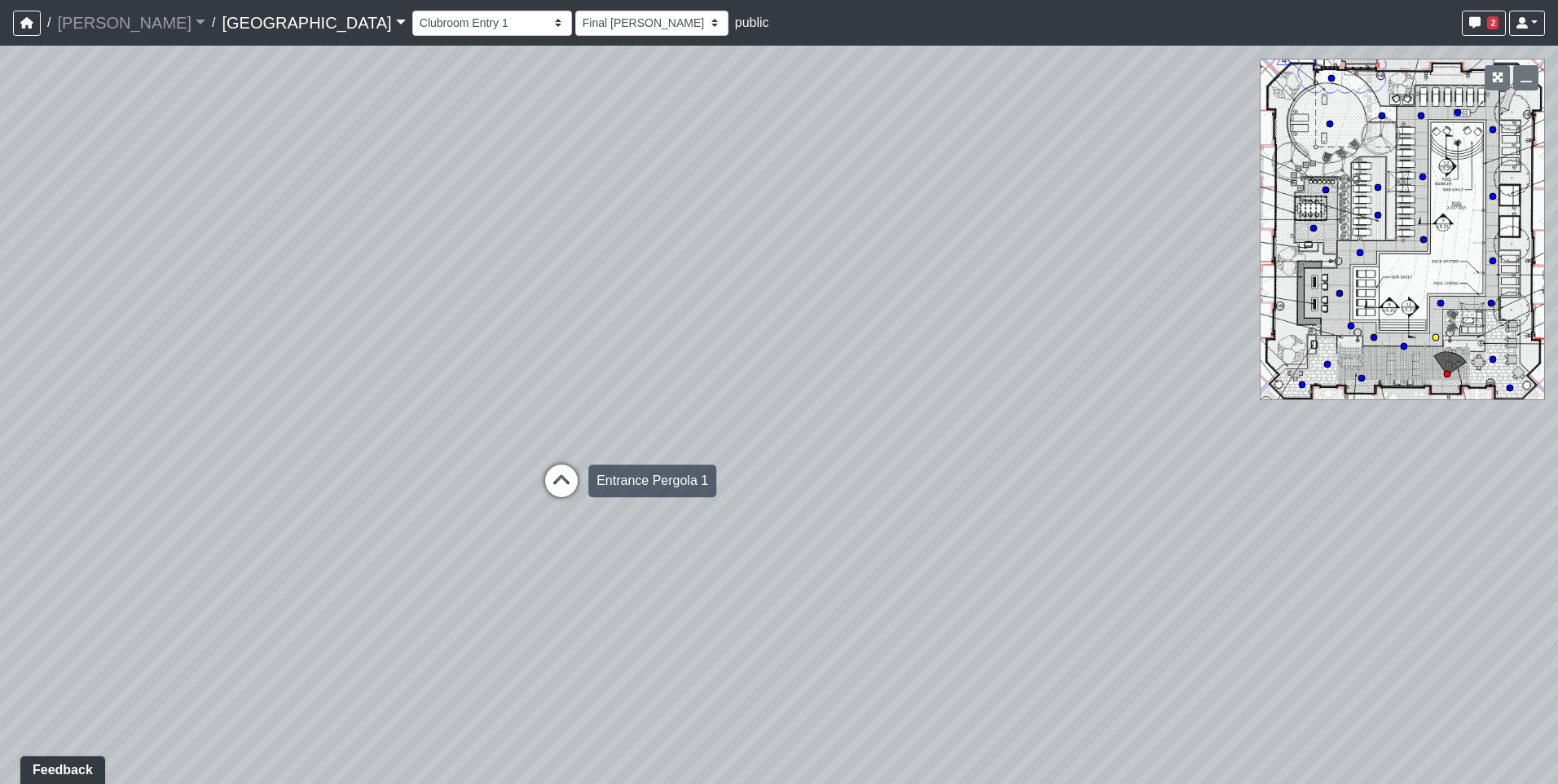
select select "h3ebyGk32eUmSzz99H473o"
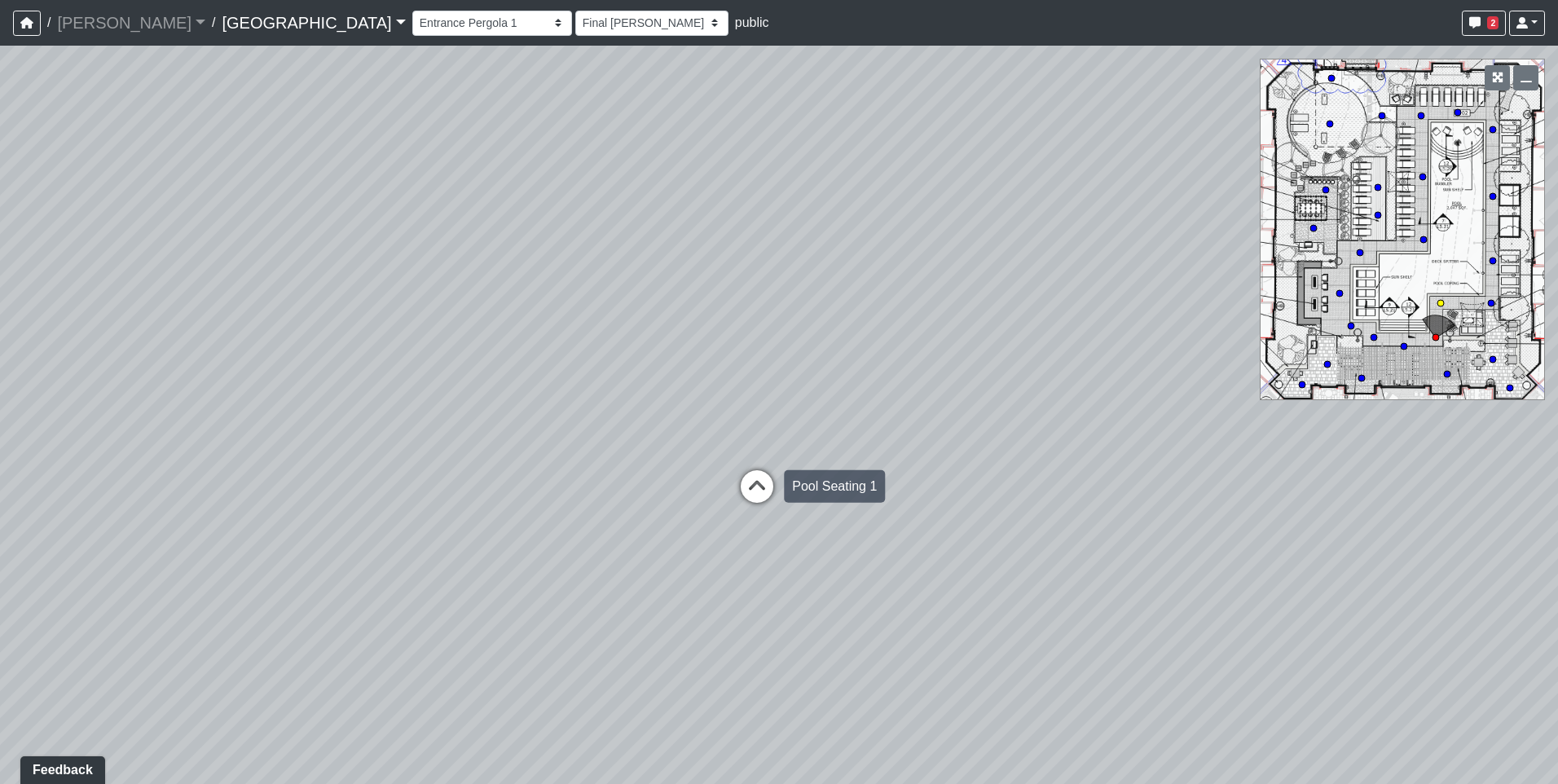
click at [761, 481] on icon at bounding box center [757, 495] width 49 height 49
select select "pqMrpT7AeTgQuGYvvdurR9"
select select "h3ebyGk32eUmSzz99H473o"
drag, startPoint x: 672, startPoint y: 487, endPoint x: 298, endPoint y: 492, distance: 374.0
click at [298, 492] on div "Loading... Pool Courtyard Entry 1 Loading... Main Lounge 2 Loading... Pool Cour…" at bounding box center [779, 414] width 1558 height 738
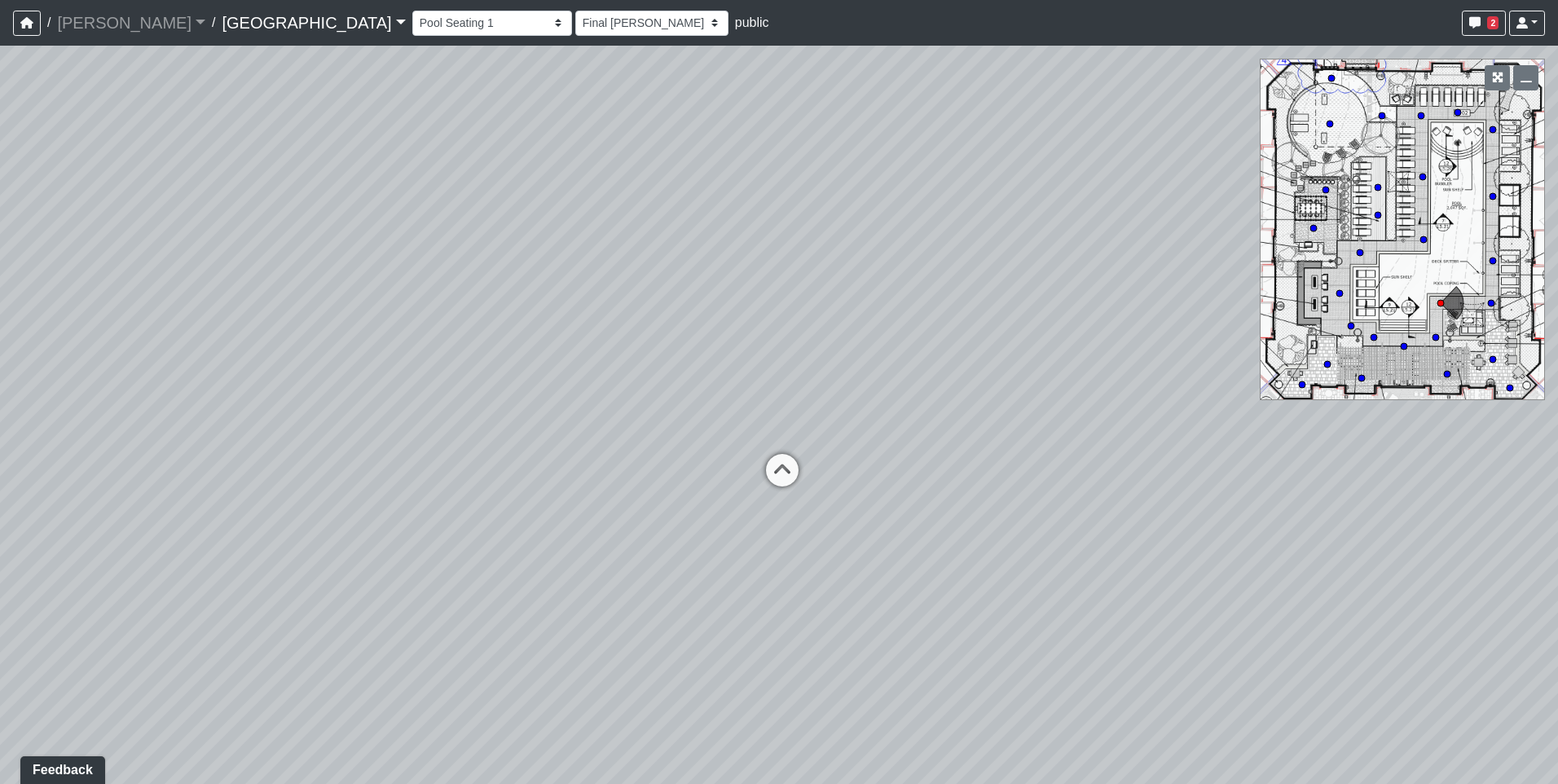
drag, startPoint x: 768, startPoint y: 506, endPoint x: 295, endPoint y: 508, distance: 473.0
click at [295, 508] on div "Loading... Pool Courtyard Entry 1 Loading... Main Lounge 2 Loading... Pool Cour…" at bounding box center [779, 414] width 1558 height 738
drag, startPoint x: 708, startPoint y: 506, endPoint x: 511, endPoint y: 516, distance: 197.3
click at [511, 516] on div "Loading... Pool Courtyard Entry 1 Loading... Main Lounge 2 Loading... Pool Cour…" at bounding box center [779, 414] width 1558 height 738
click at [653, 479] on icon at bounding box center [658, 491] width 49 height 49
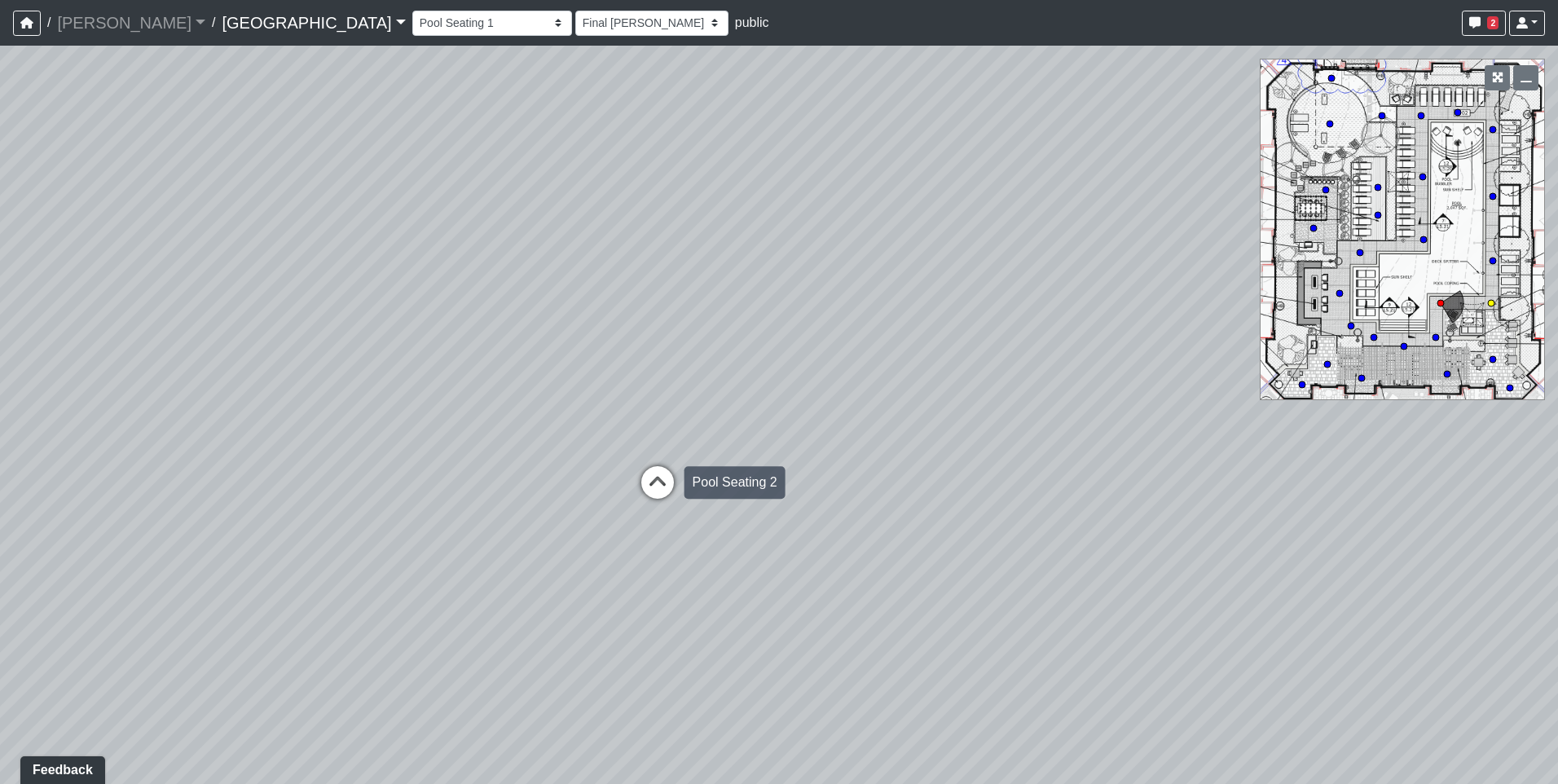
select select "mwnVeGdoUu3tRb3LQwBBFm"
select select "h3ebyGk32eUmSzz99H473o"
drag, startPoint x: 827, startPoint y: 459, endPoint x: 1238, endPoint y: 399, distance: 415.4
click at [1238, 399] on div "Loading... Pool Courtyard Entry 1 Loading... Main Lounge 2 Loading... Pool Cour…" at bounding box center [779, 414] width 1558 height 738
drag, startPoint x: 430, startPoint y: 408, endPoint x: 870, endPoint y: 365, distance: 442.1
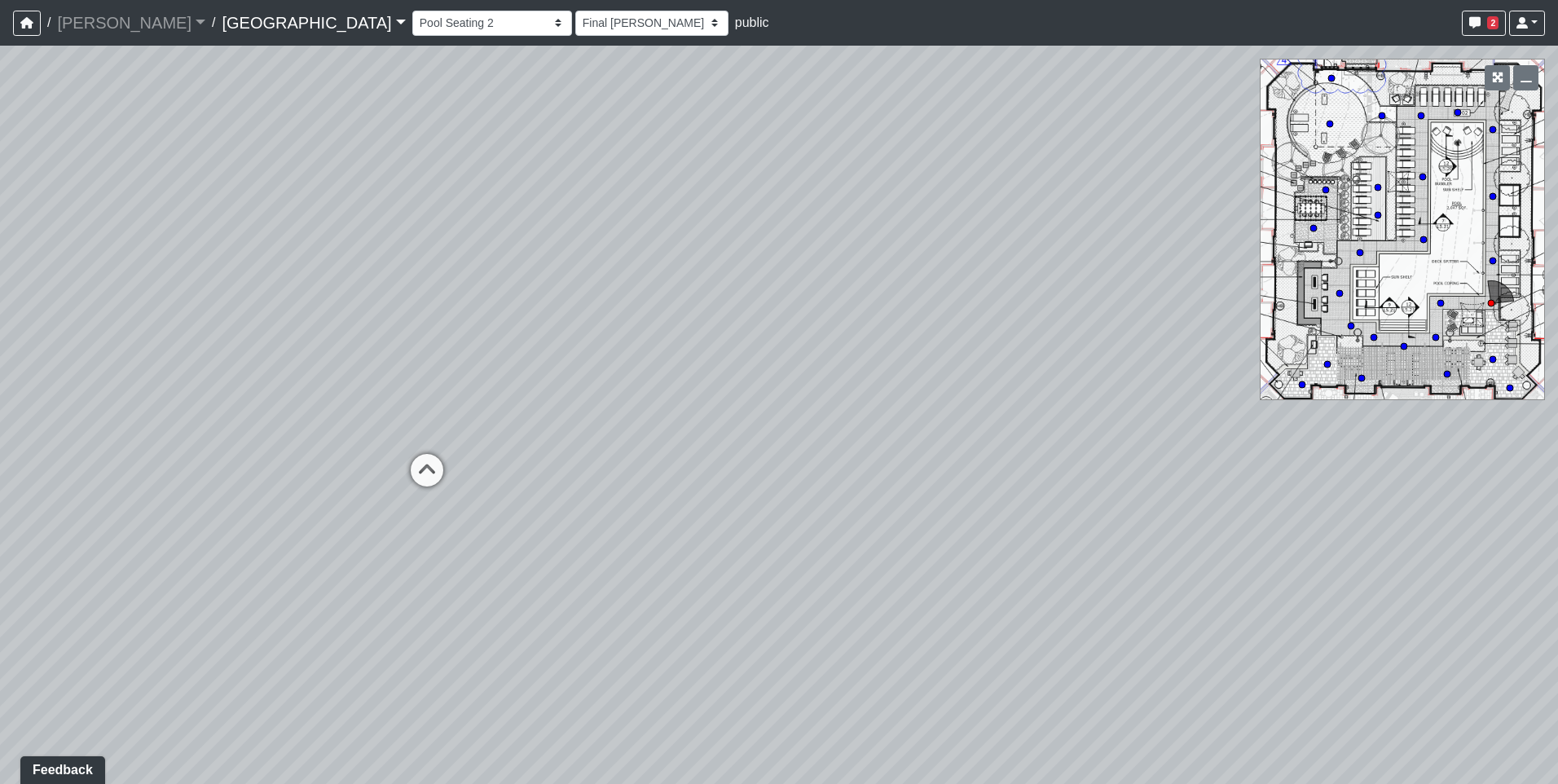
click at [870, 365] on div "Loading... Pool Courtyard Entry 1 Loading... Main Lounge 2 Loading... Pool Cour…" at bounding box center [779, 414] width 1558 height 738
click at [672, 398] on icon at bounding box center [671, 413] width 49 height 49
select select "uJQ2ezZvamJ3G1Hx6KeXs1"
select select "h3ebyGk32eUmSzz99H473o"
click at [650, 355] on icon at bounding box center [650, 358] width 49 height 49
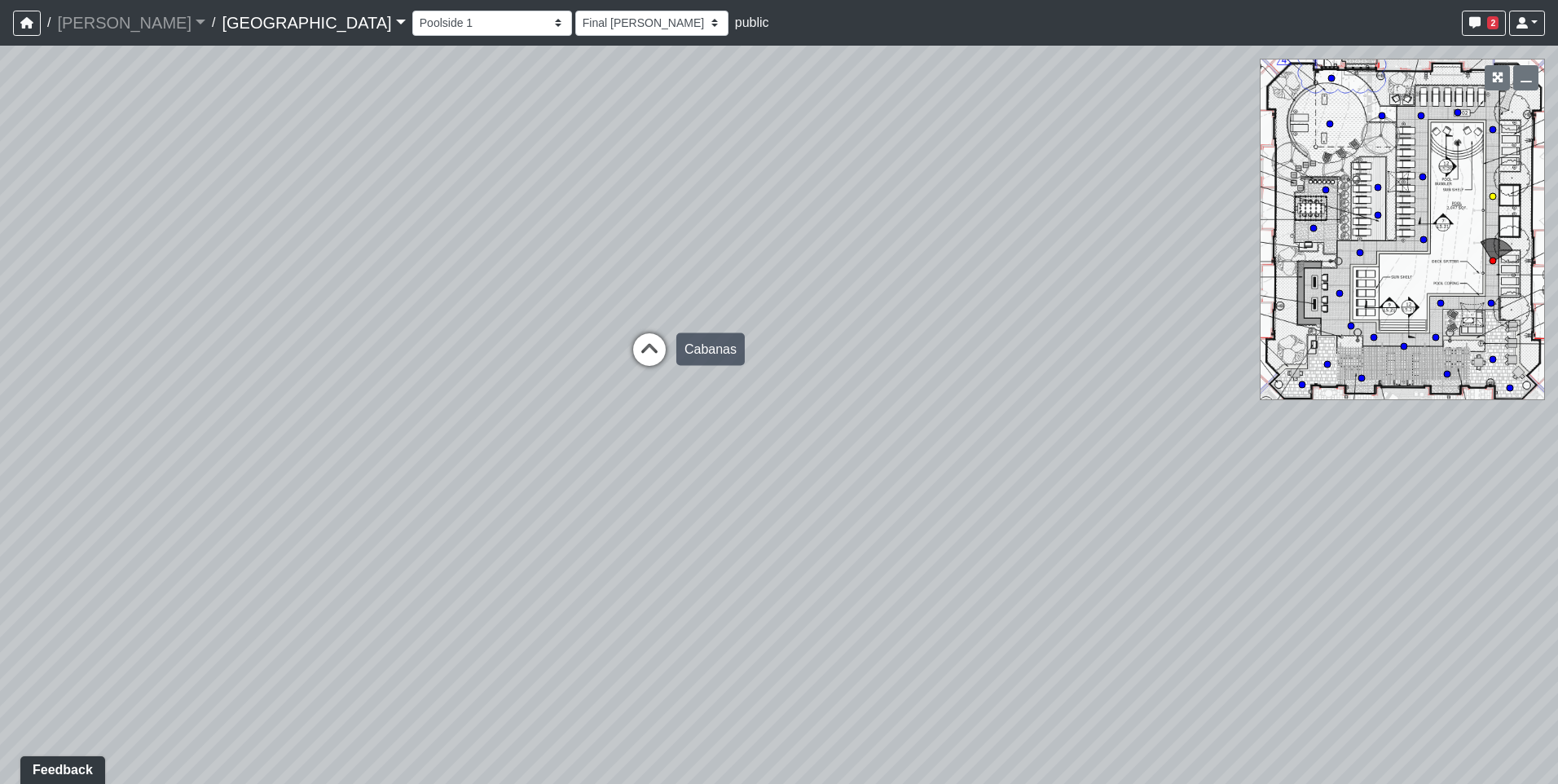
select select "chJM61LYXpk9phVxghJbU3"
select select "h3ebyGk32eUmSzz99H473o"
click at [650, 355] on icon at bounding box center [651, 379] width 49 height 49
select select "4sFP1bp53qrA4aZBSacnEr"
select select "h3ebyGk32eUmSzz99H473o"
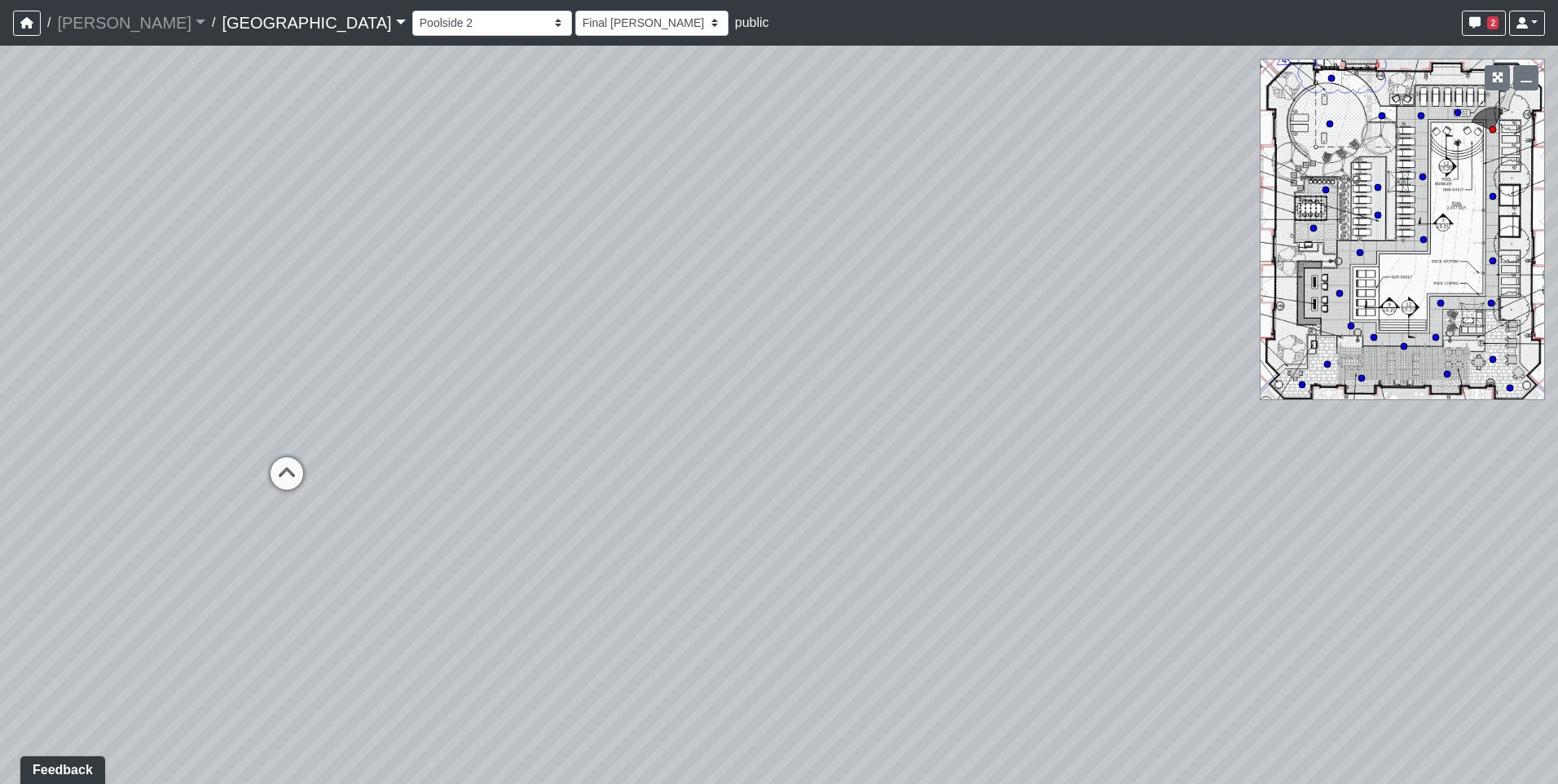
drag, startPoint x: 1000, startPoint y: 423, endPoint x: 1115, endPoint y: 423, distance: 115.0
click at [1115, 423] on div "Loading... Pool Courtyard Entry 1 Loading... Main Lounge 2 Loading... Pool Cour…" at bounding box center [779, 414] width 1558 height 738
drag, startPoint x: 623, startPoint y: 430, endPoint x: 891, endPoint y: 434, distance: 268.0
click at [930, 434] on div "Loading... Pool Courtyard Entry 1 Loading... Main Lounge 2 Loading... Pool Cour…" at bounding box center [779, 414] width 1558 height 738
click at [631, 421] on icon at bounding box center [637, 426] width 49 height 49
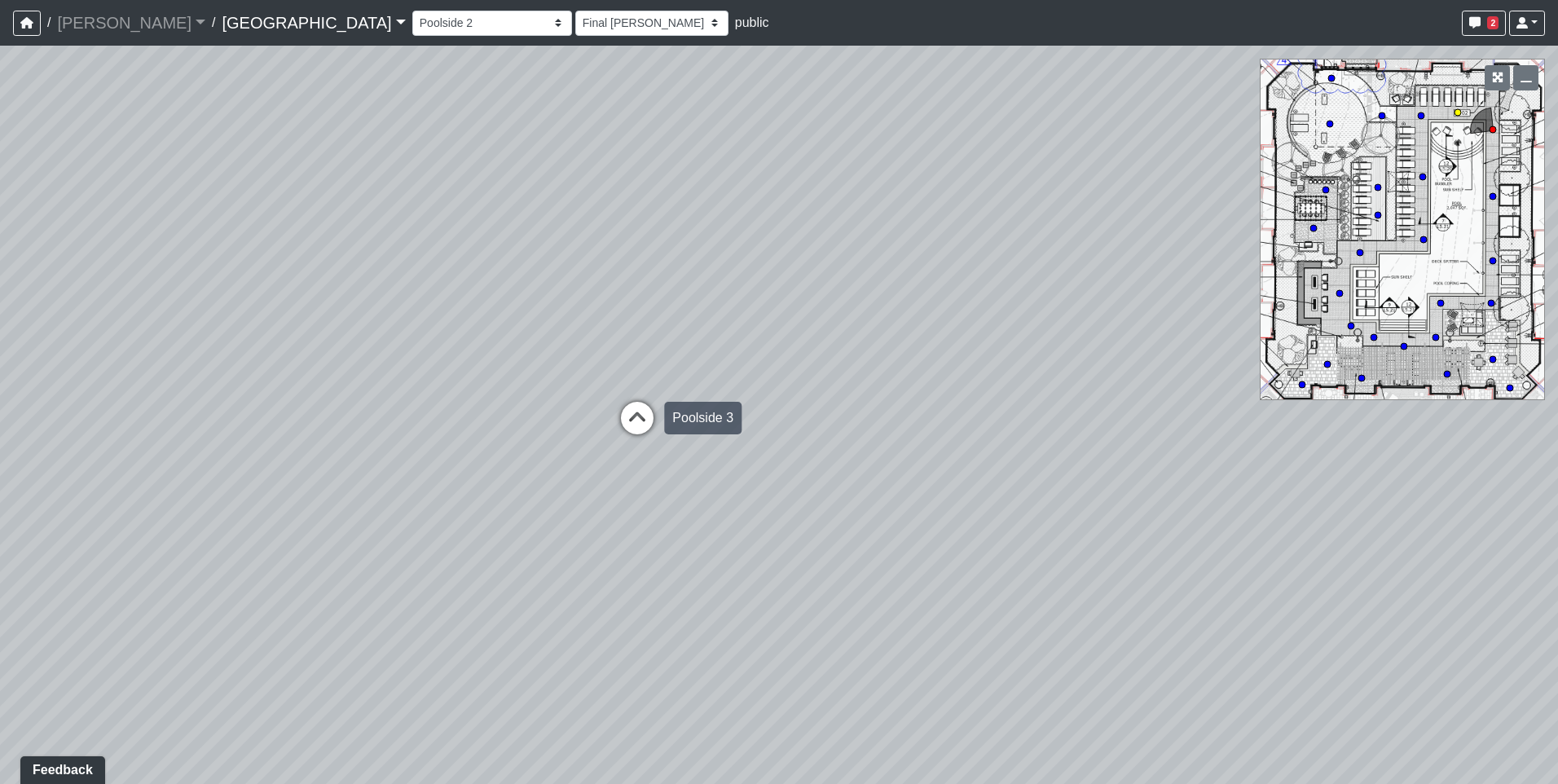
select select "mDgq3MbHXYqsqDSr4UU4Ev"
select select "h3ebyGk32eUmSzz99H473o"
drag, startPoint x: 329, startPoint y: 415, endPoint x: 909, endPoint y: 415, distance: 580.0
click at [909, 415] on div "Loading... Pool Courtyard Entry 1 Loading... Main Lounge 2 Loading... Pool Cour…" at bounding box center [779, 414] width 1558 height 738
click at [680, 419] on icon at bounding box center [673, 428] width 49 height 49
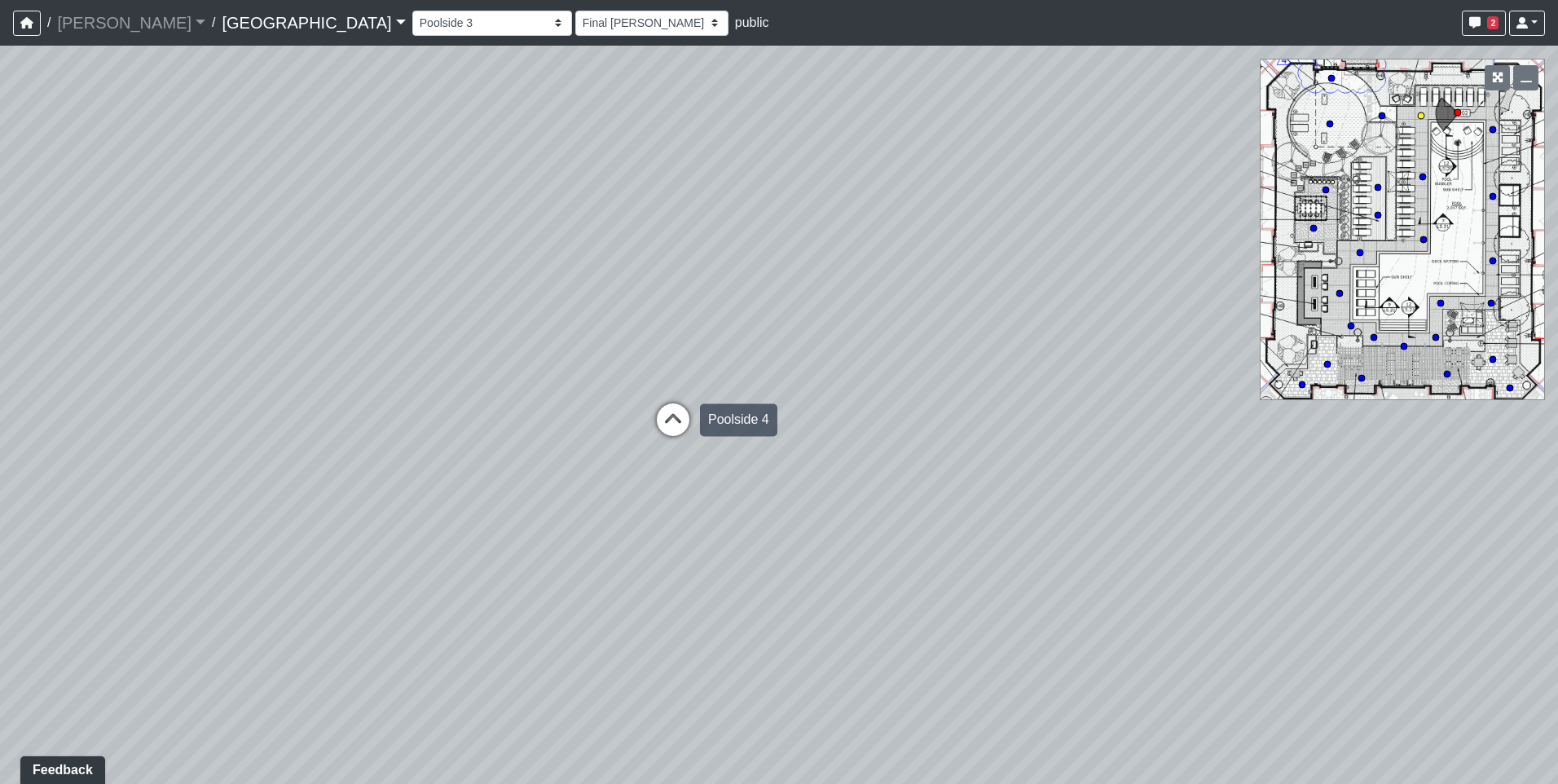
select select "o9XpDjzQN4b3nso91ttAXF"
select select "h3ebyGk32eUmSzz99H473o"
drag, startPoint x: 463, startPoint y: 456, endPoint x: 1133, endPoint y: 441, distance: 670.2
click at [1133, 441] on div "Loading... Pool Courtyard Entry 1 Loading... Main Lounge 2 Loading... Pool Cour…" at bounding box center [779, 414] width 1558 height 738
drag, startPoint x: 516, startPoint y: 454, endPoint x: 962, endPoint y: 457, distance: 446.0
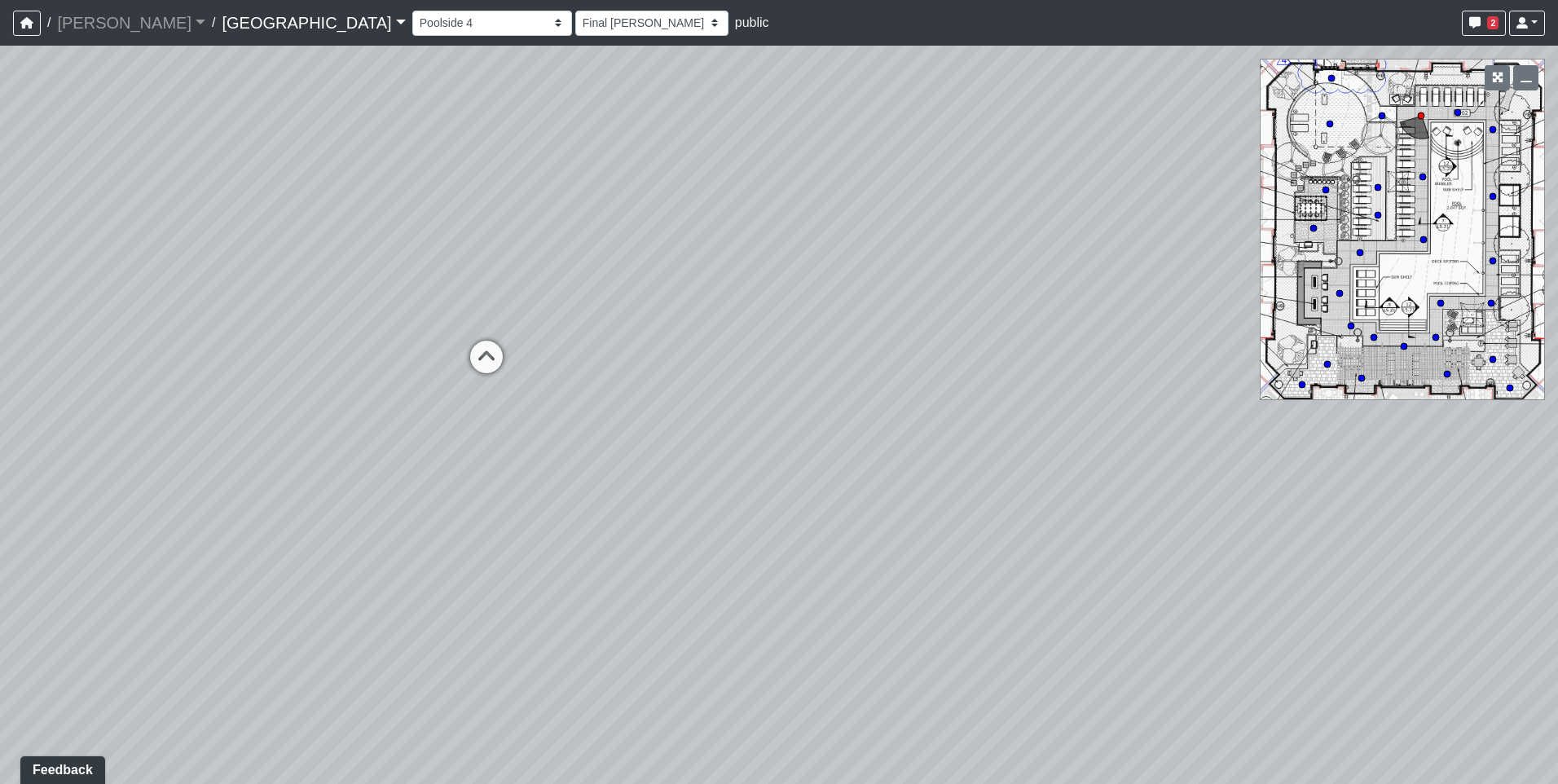
click at [962, 457] on div "Loading... Pool Courtyard Entry 1 Loading... Main Lounge 2 Loading... Pool Cour…" at bounding box center [779, 414] width 1558 height 738
